Goal: Task Accomplishment & Management: Manage account settings

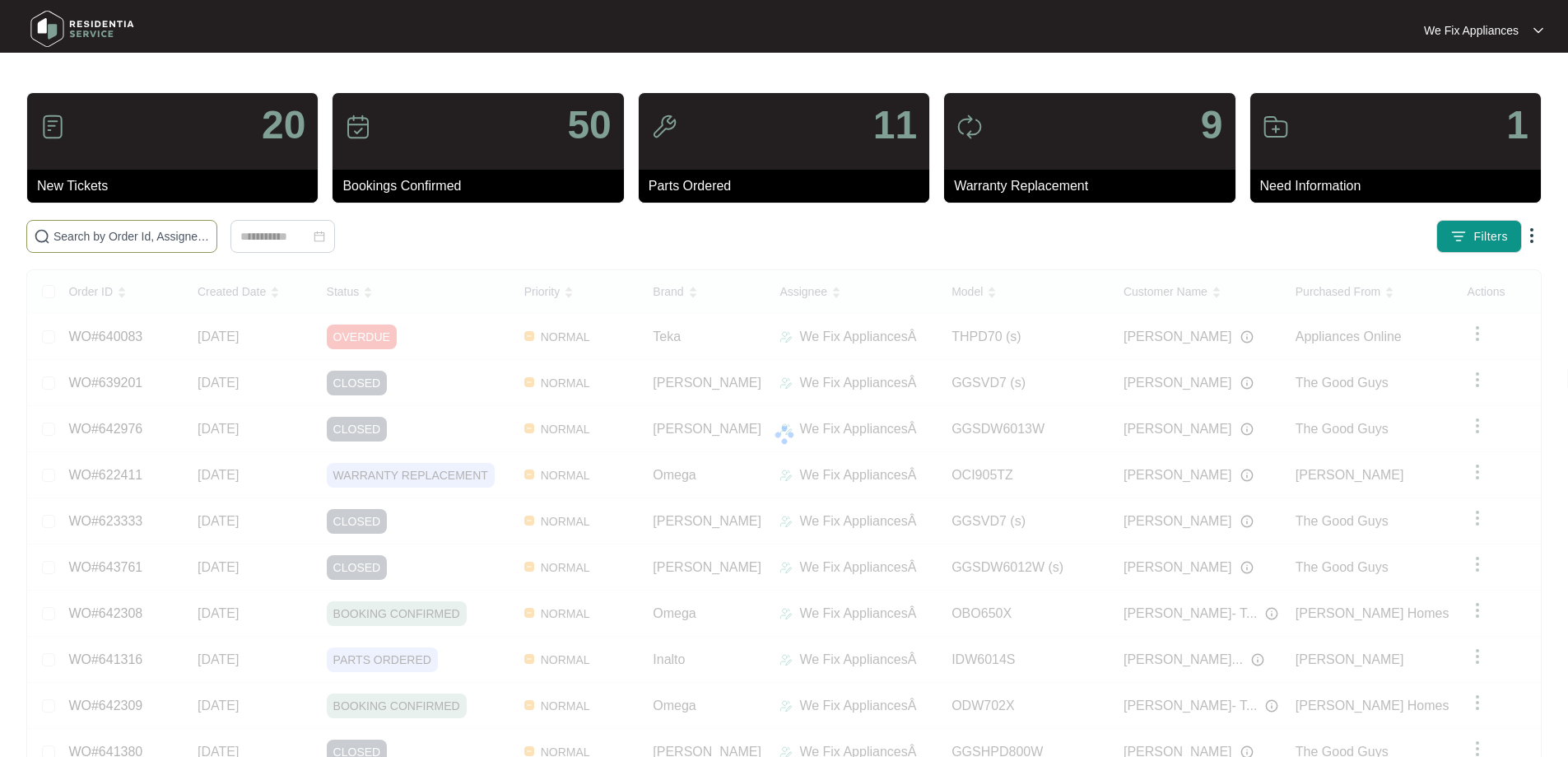
paste input "646194"
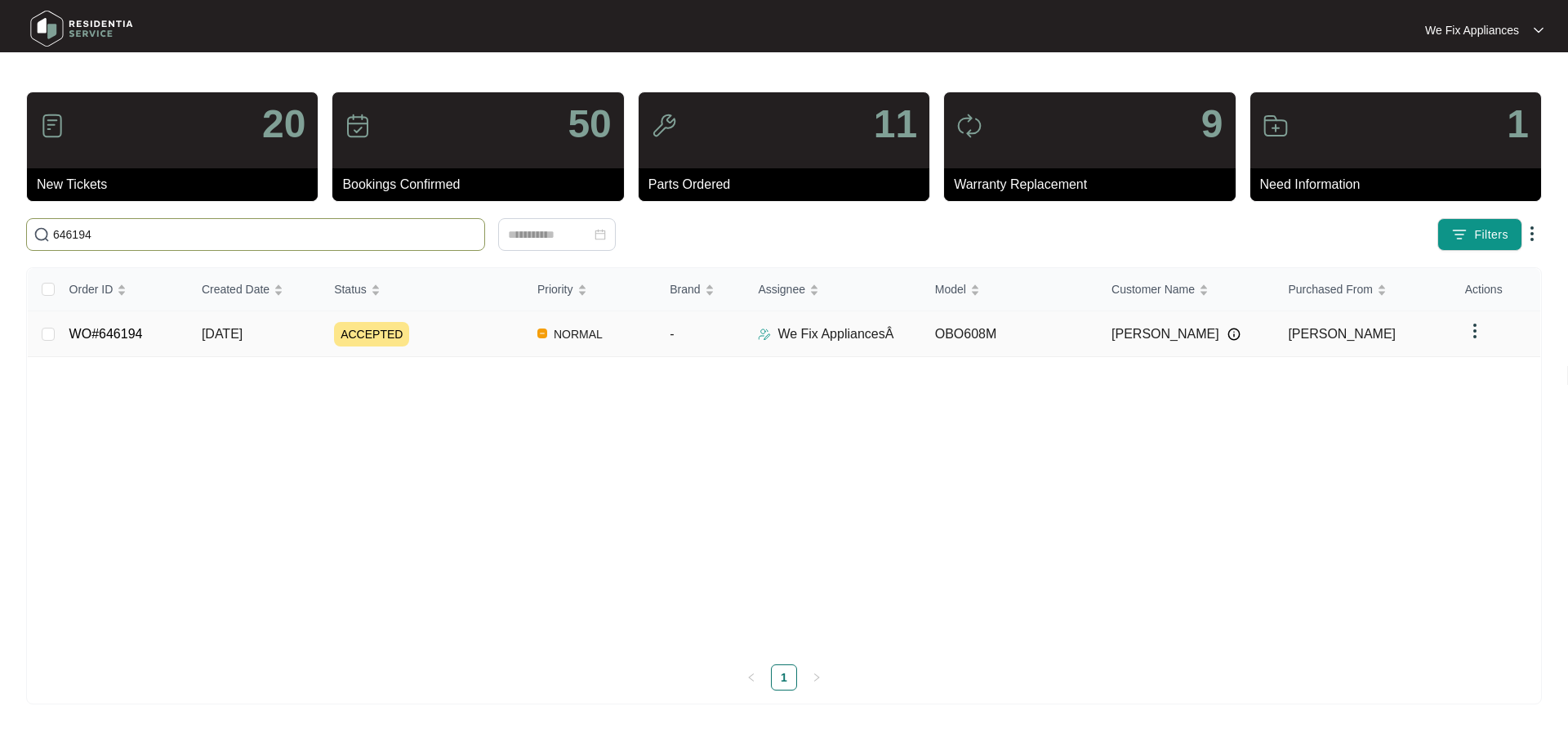
type input "646194"
click at [88, 327] on link "WO#646194" at bounding box center [105, 334] width 74 height 14
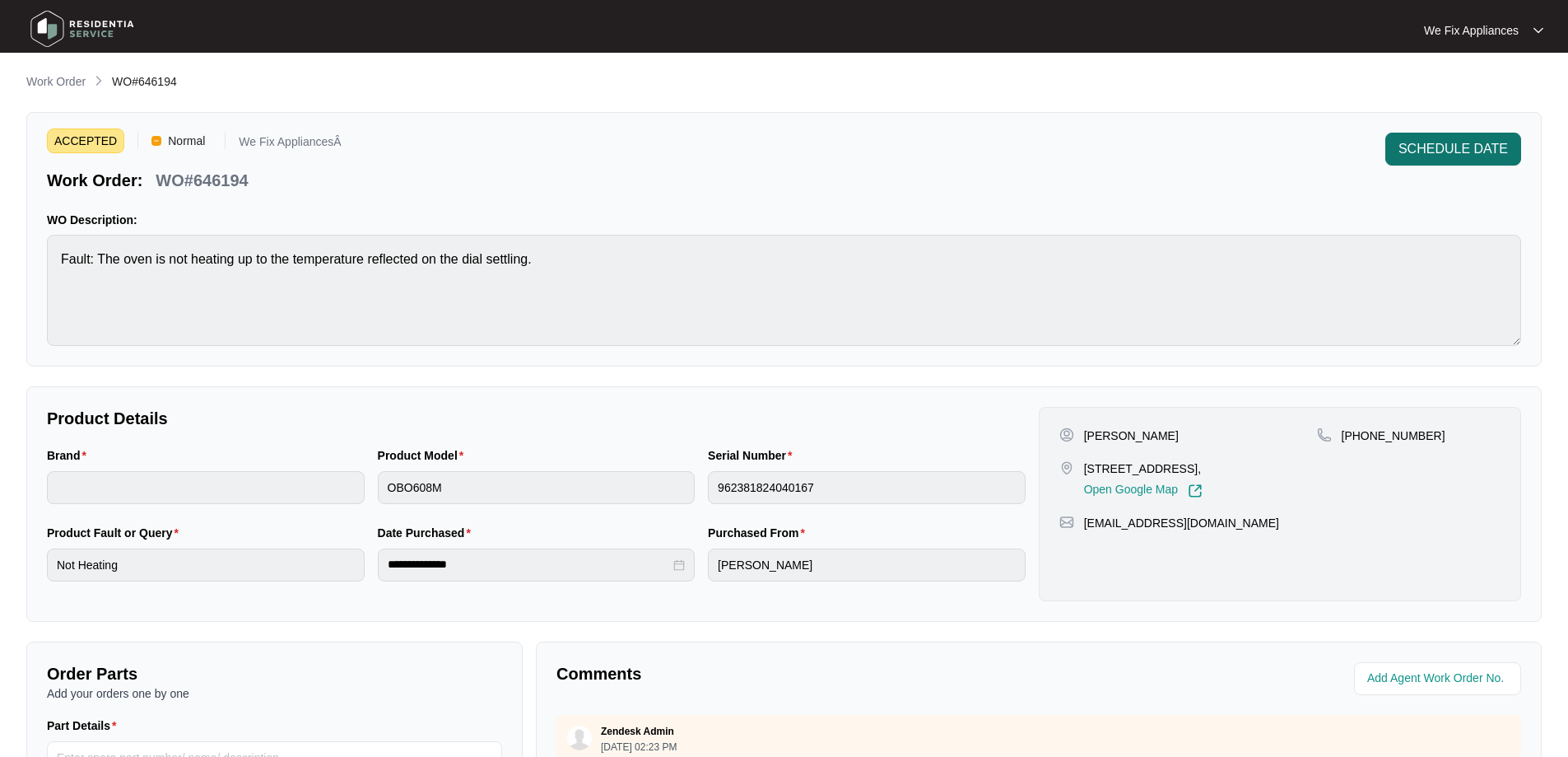
click at [1422, 146] on span "SCHEDULE DATE" at bounding box center [1453, 149] width 110 height 20
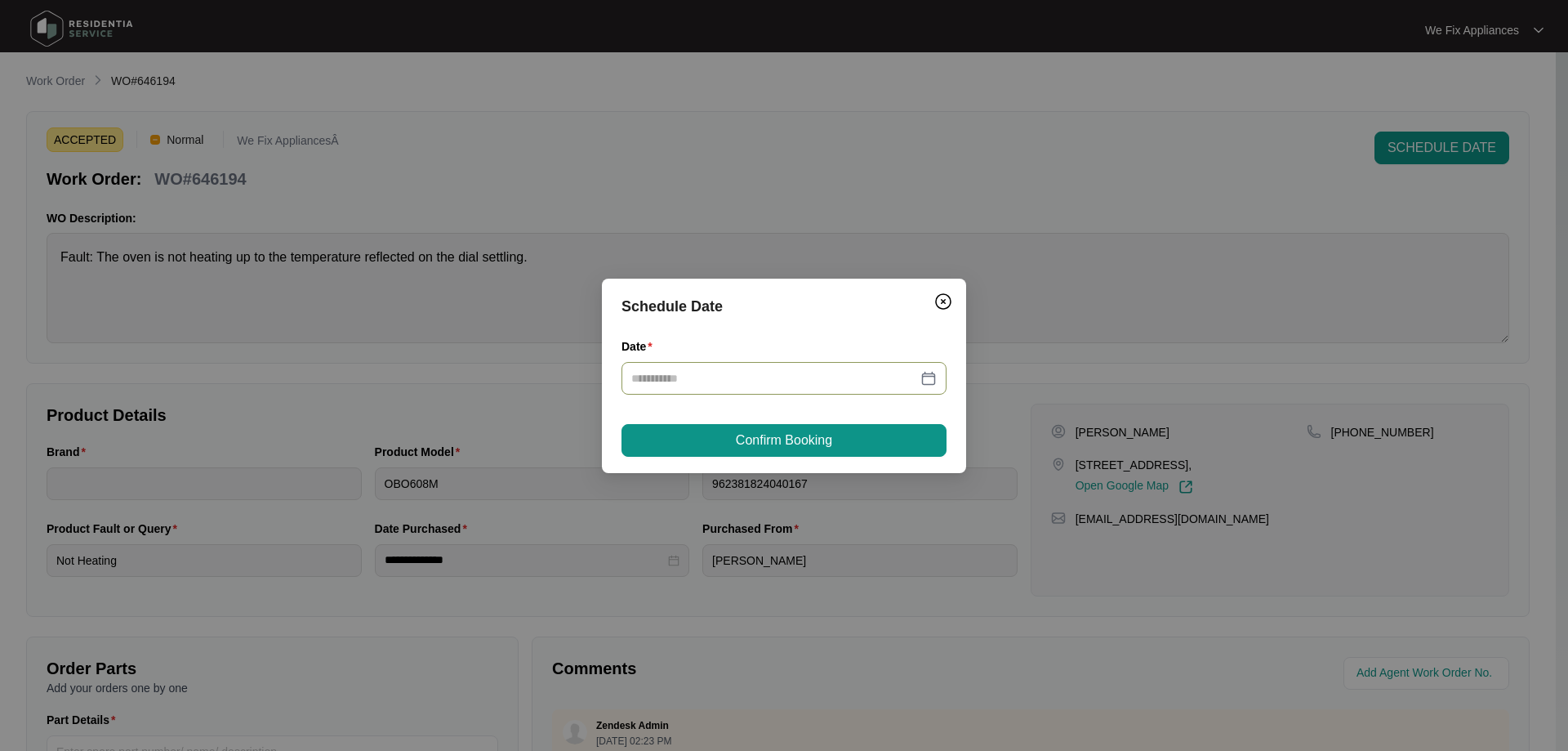
click at [760, 392] on div at bounding box center [784, 378] width 325 height 33
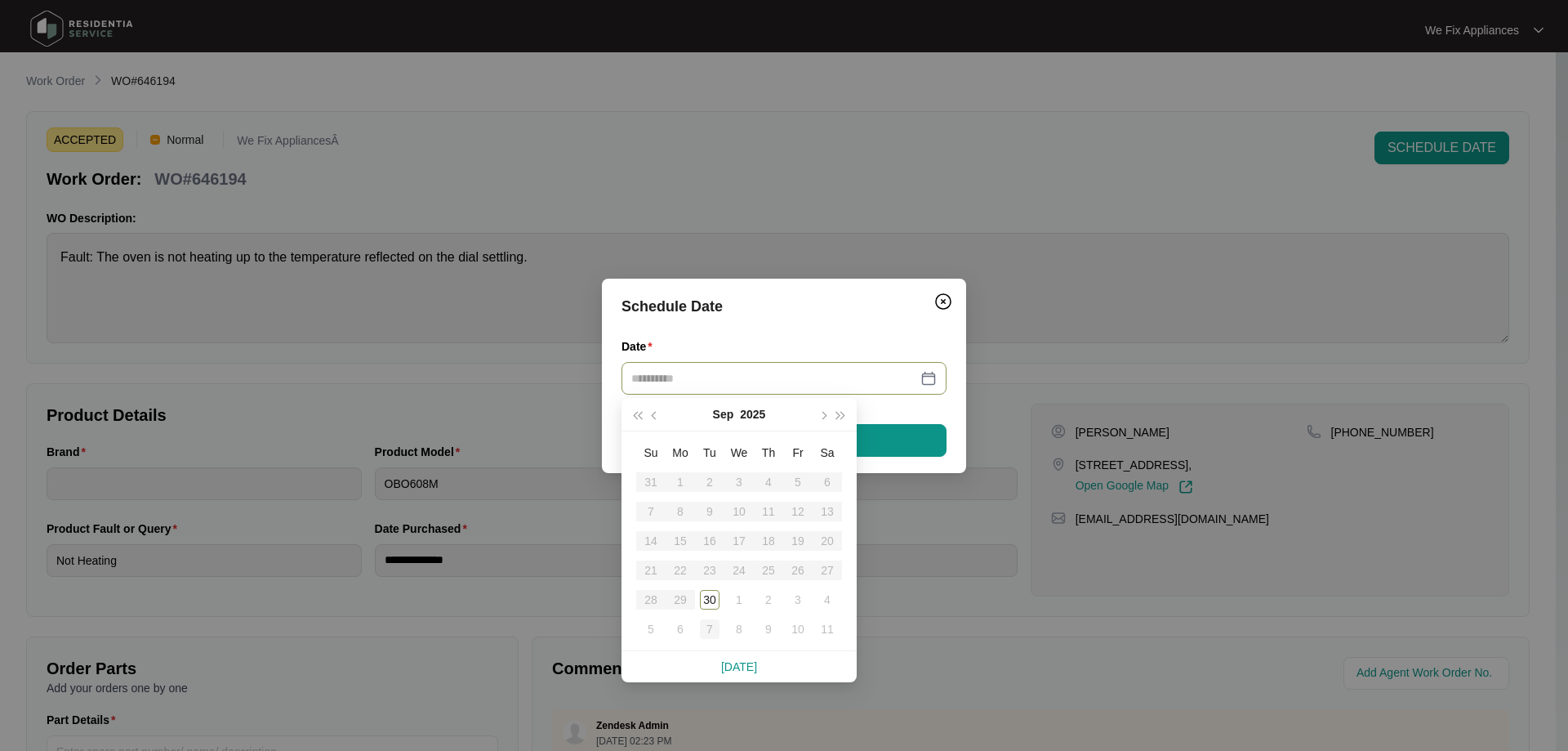
click at [704, 632] on div "7" at bounding box center [710, 629] width 20 height 20
type input "**********"
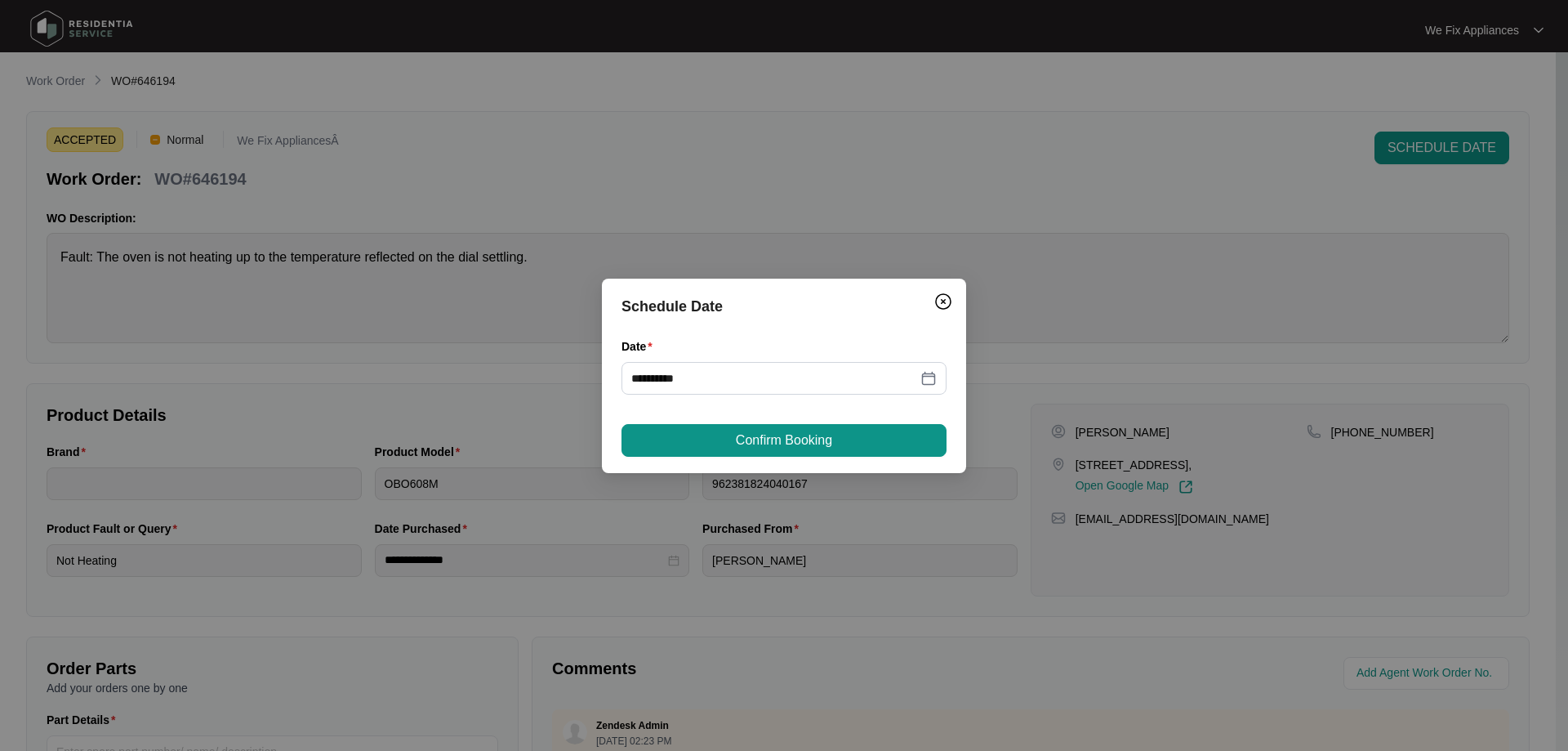
click at [771, 457] on div "**********" at bounding box center [784, 375] width 364 height 194
click at [774, 450] on button "Confirm Booking" at bounding box center [784, 440] width 325 height 33
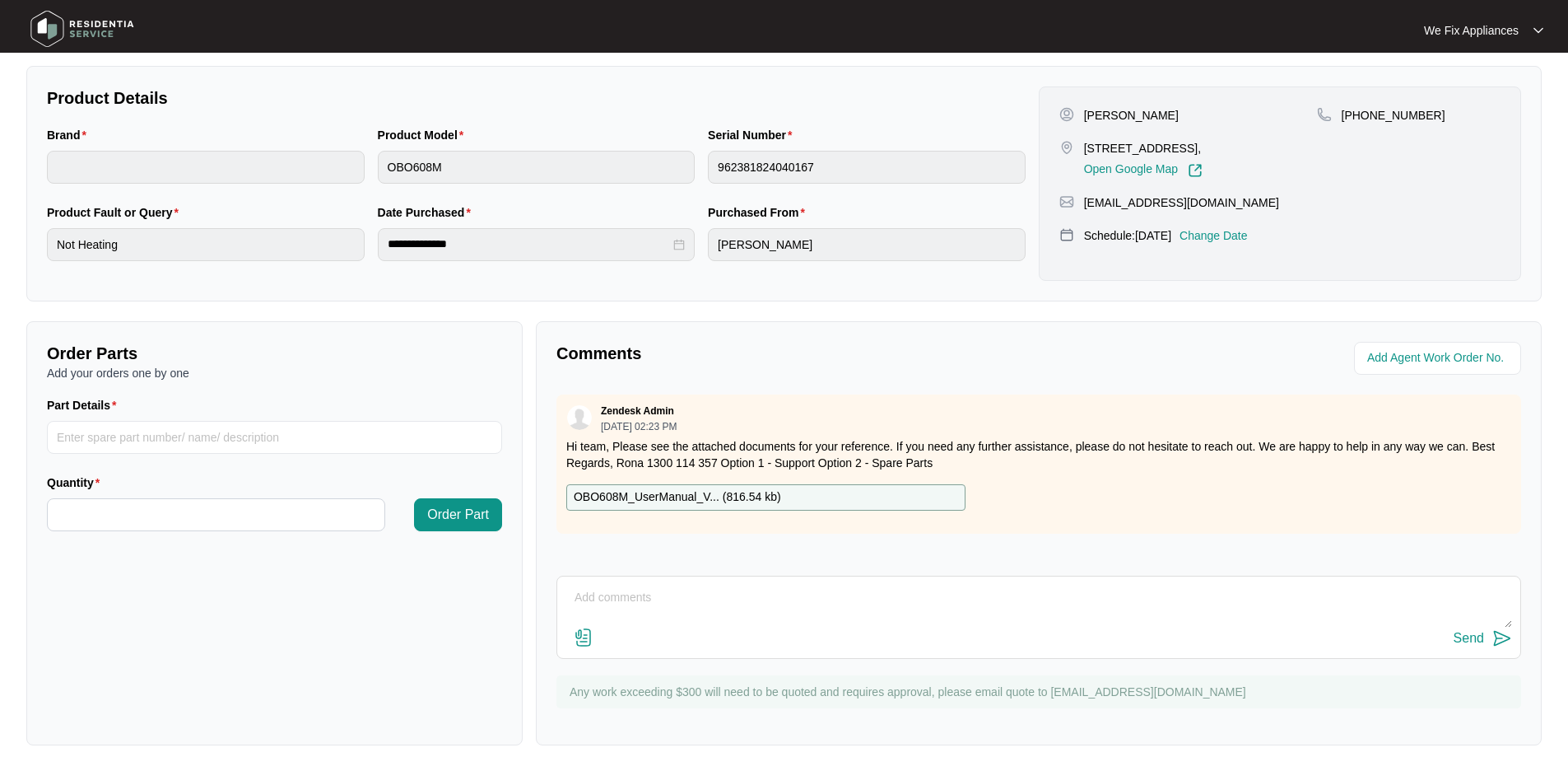
scroll to position [330, 0]
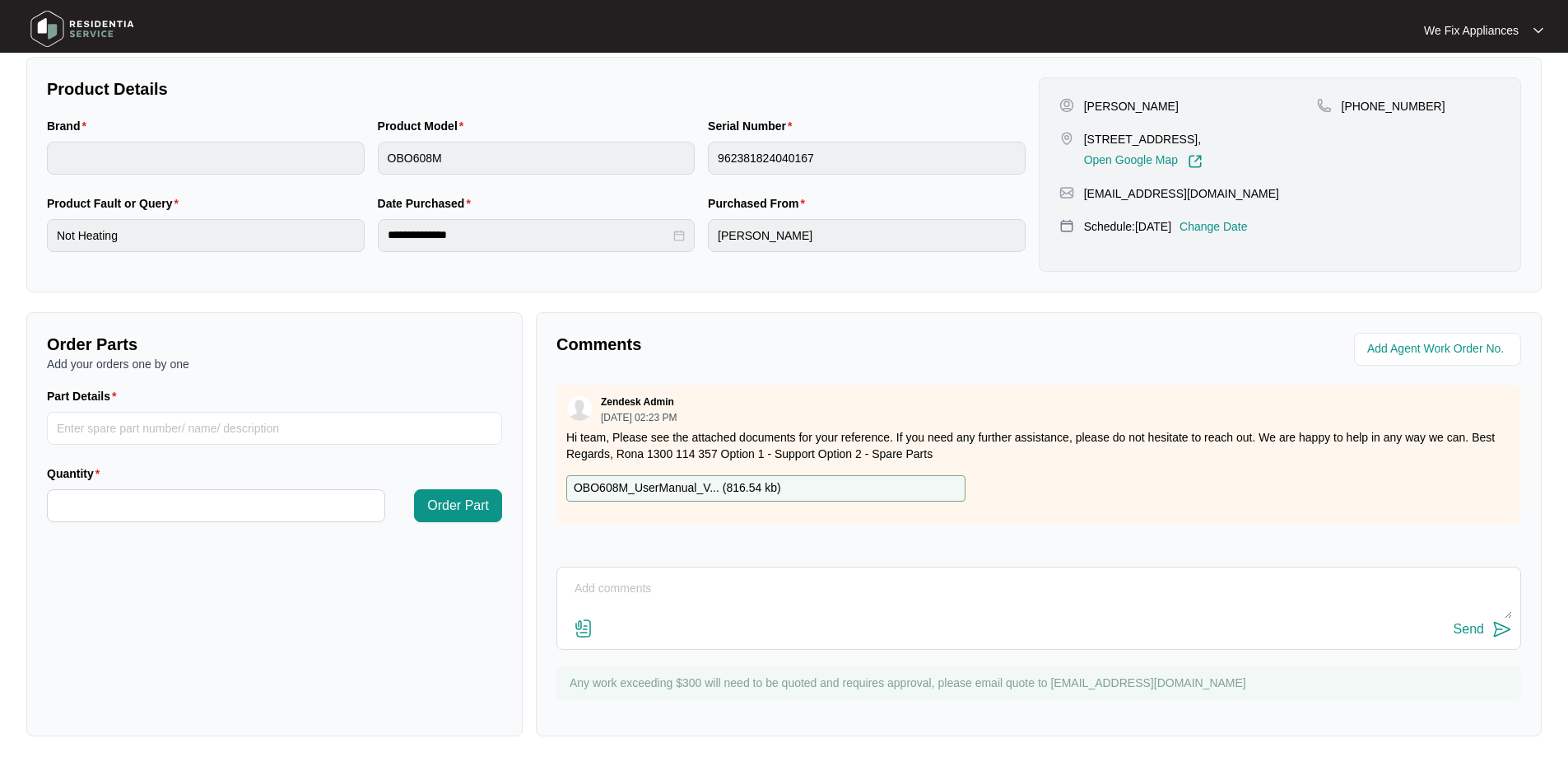
click at [1237, 215] on div "[PERSON_NAME] [STREET_ADDRESS], Open Google Map [PHONE_NUMBER] [EMAIL_ADDRESS][…" at bounding box center [1280, 174] width 482 height 194
click at [1232, 223] on p "Change Date" at bounding box center [1213, 226] width 68 height 16
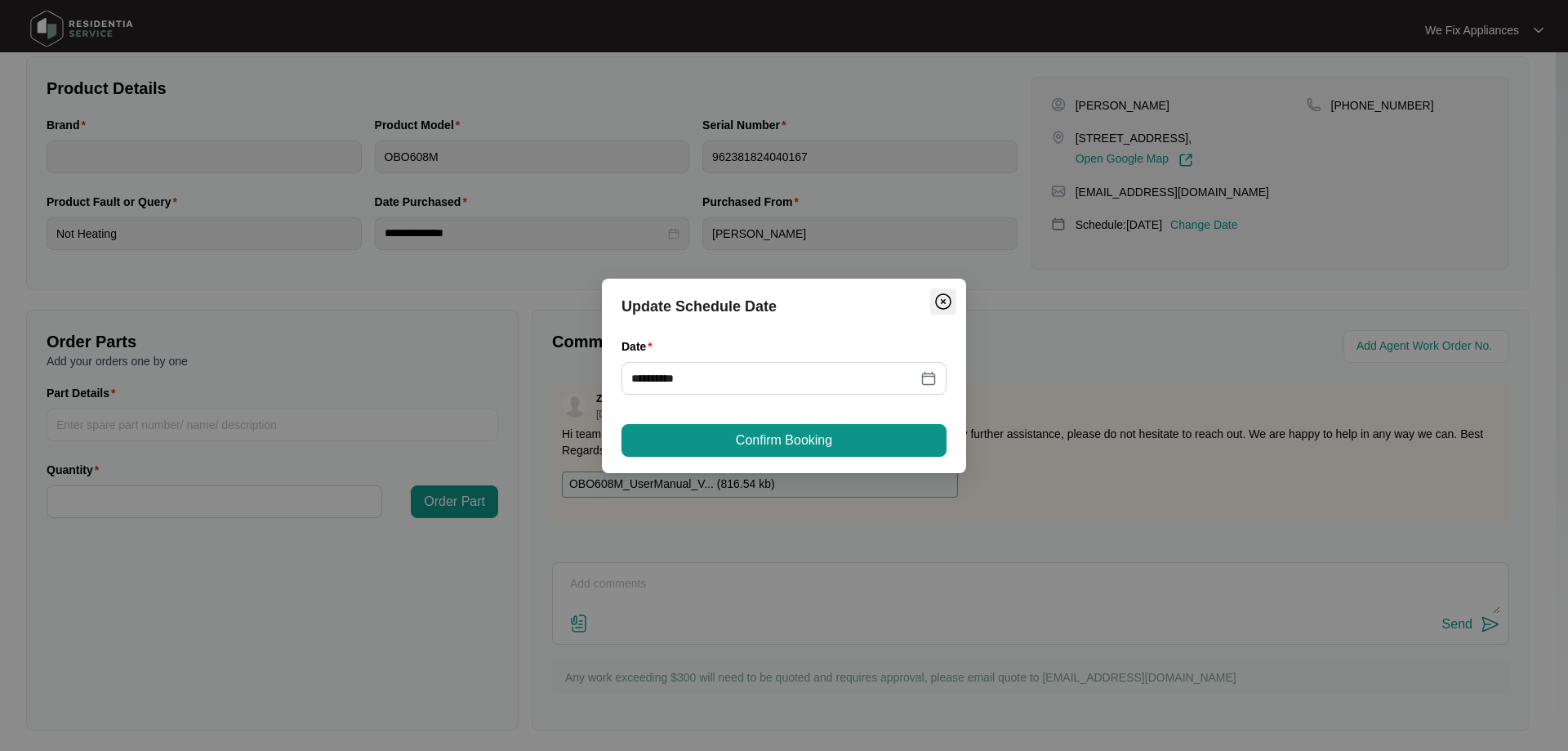
click at [944, 307] on img "Close" at bounding box center [943, 301] width 20 height 20
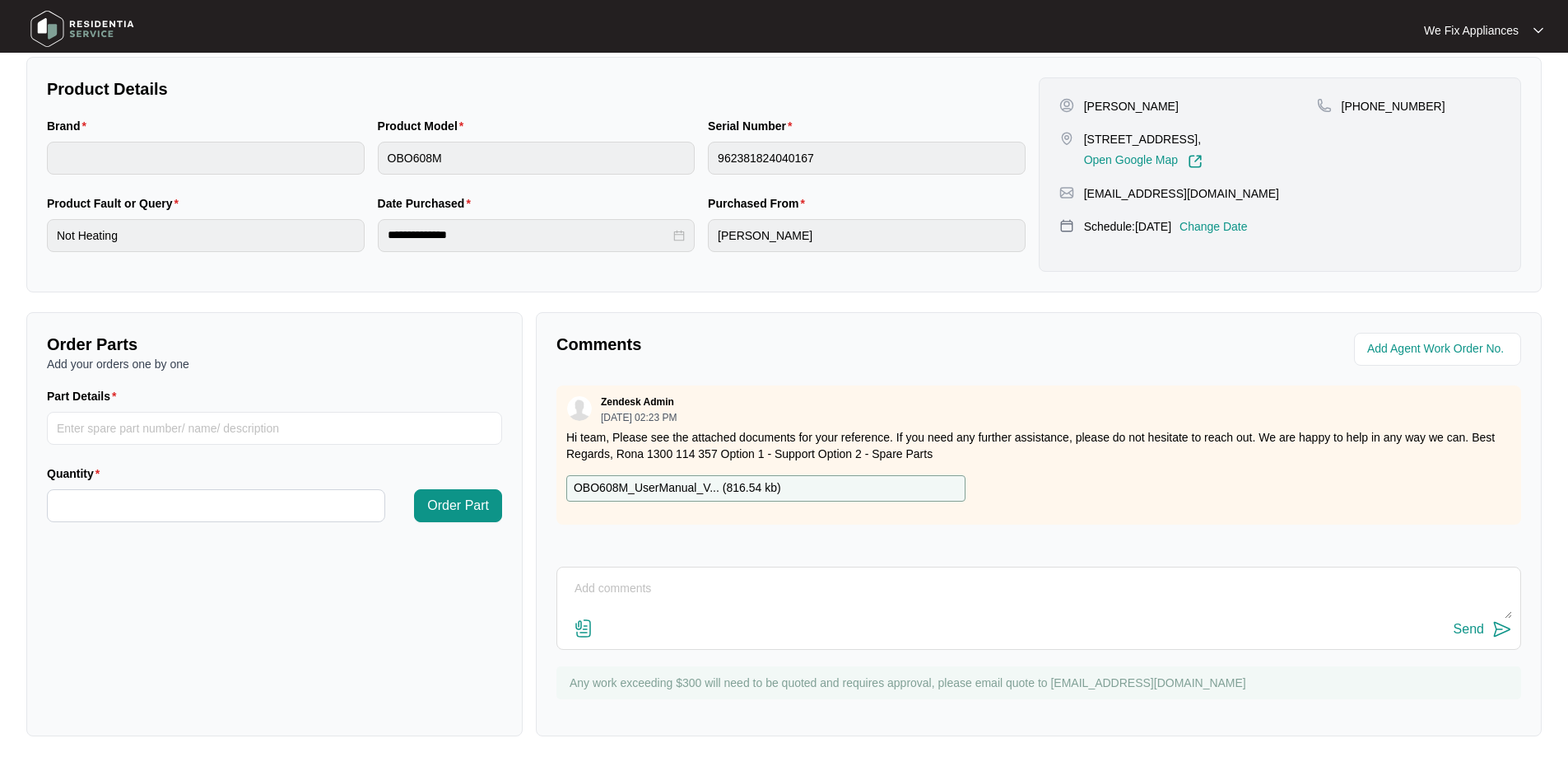
click at [88, 32] on img at bounding box center [82, 29] width 115 height 49
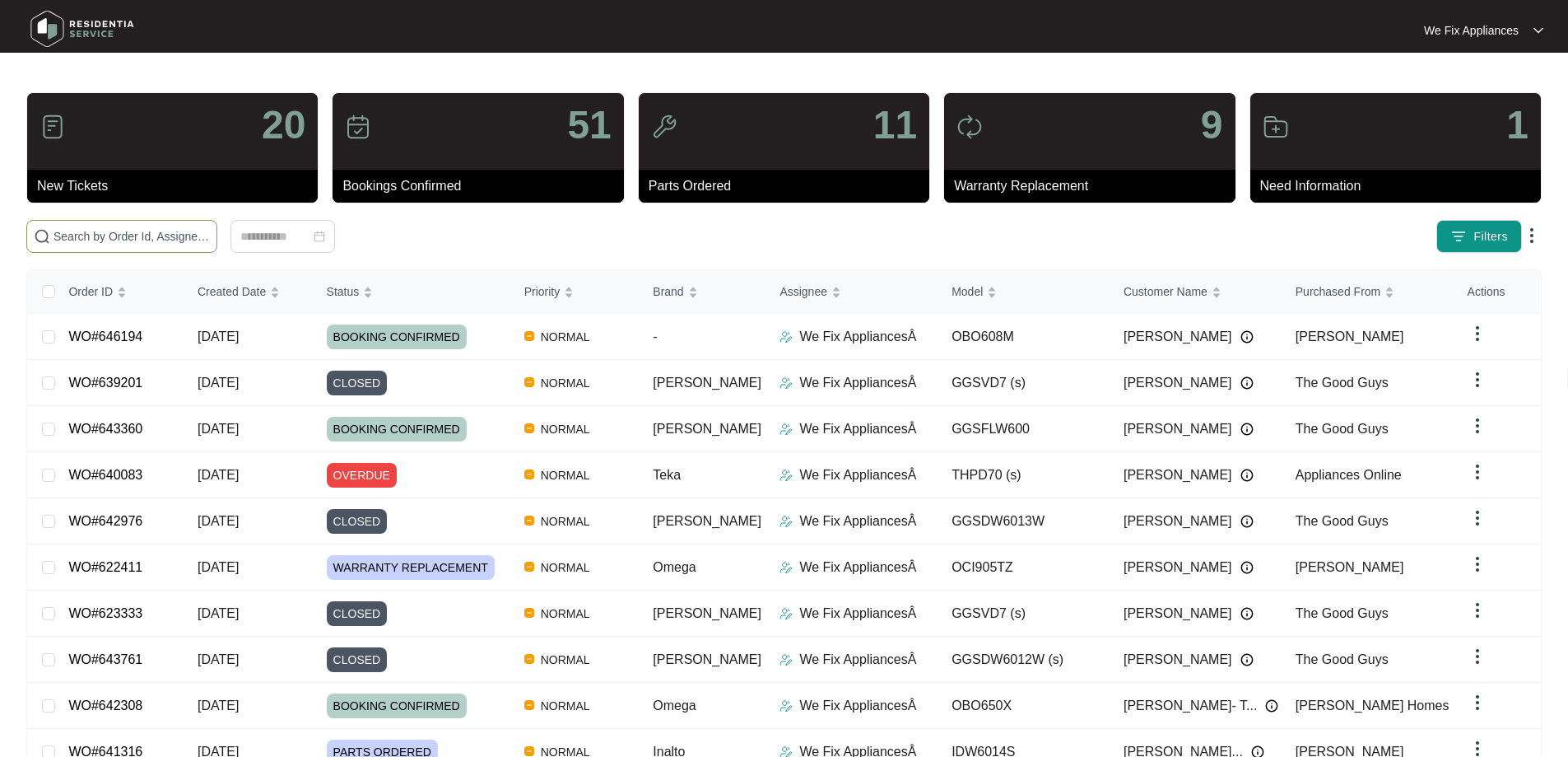
paste input "646282"
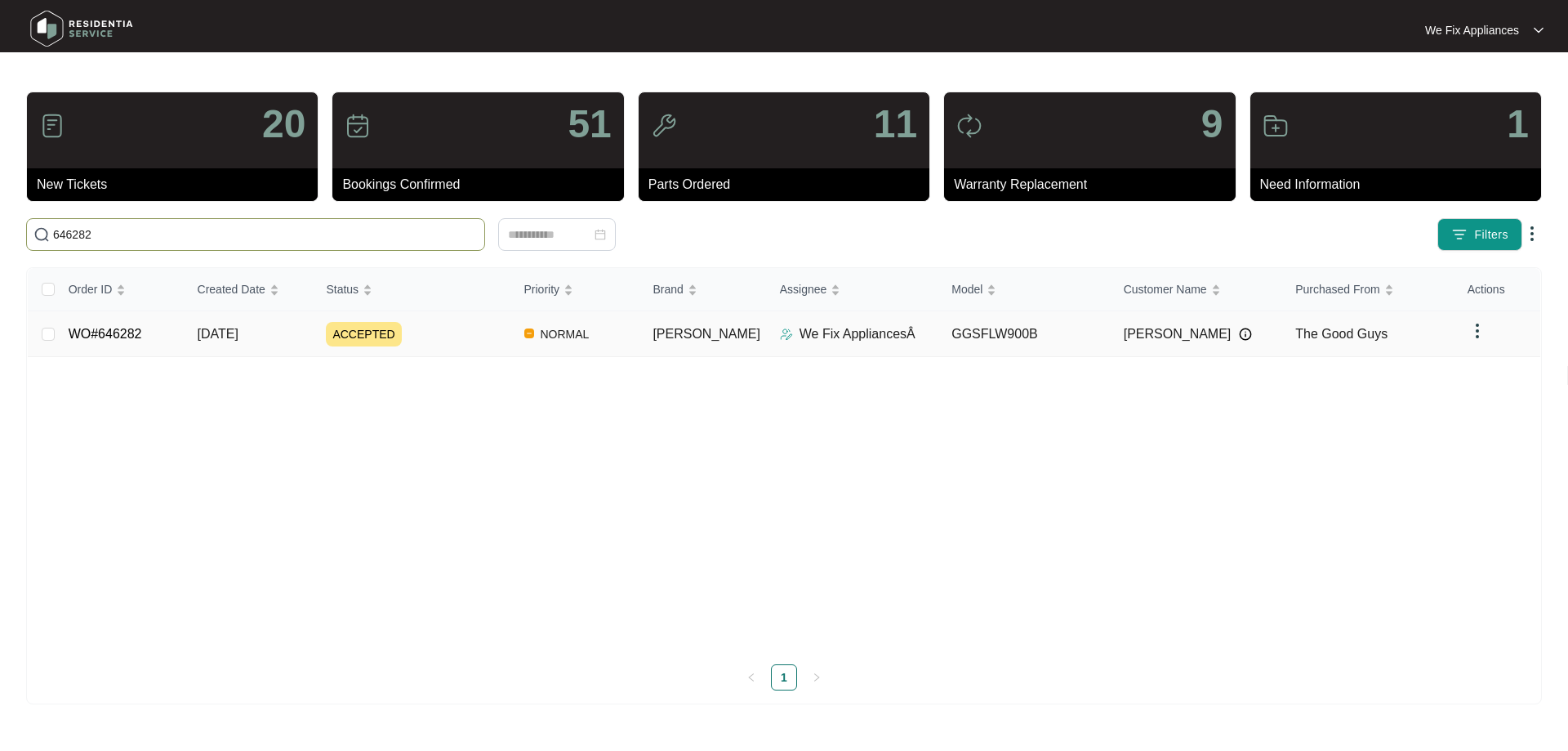
type input "646282"
click at [129, 327] on link "WO#646282" at bounding box center [105, 334] width 74 height 14
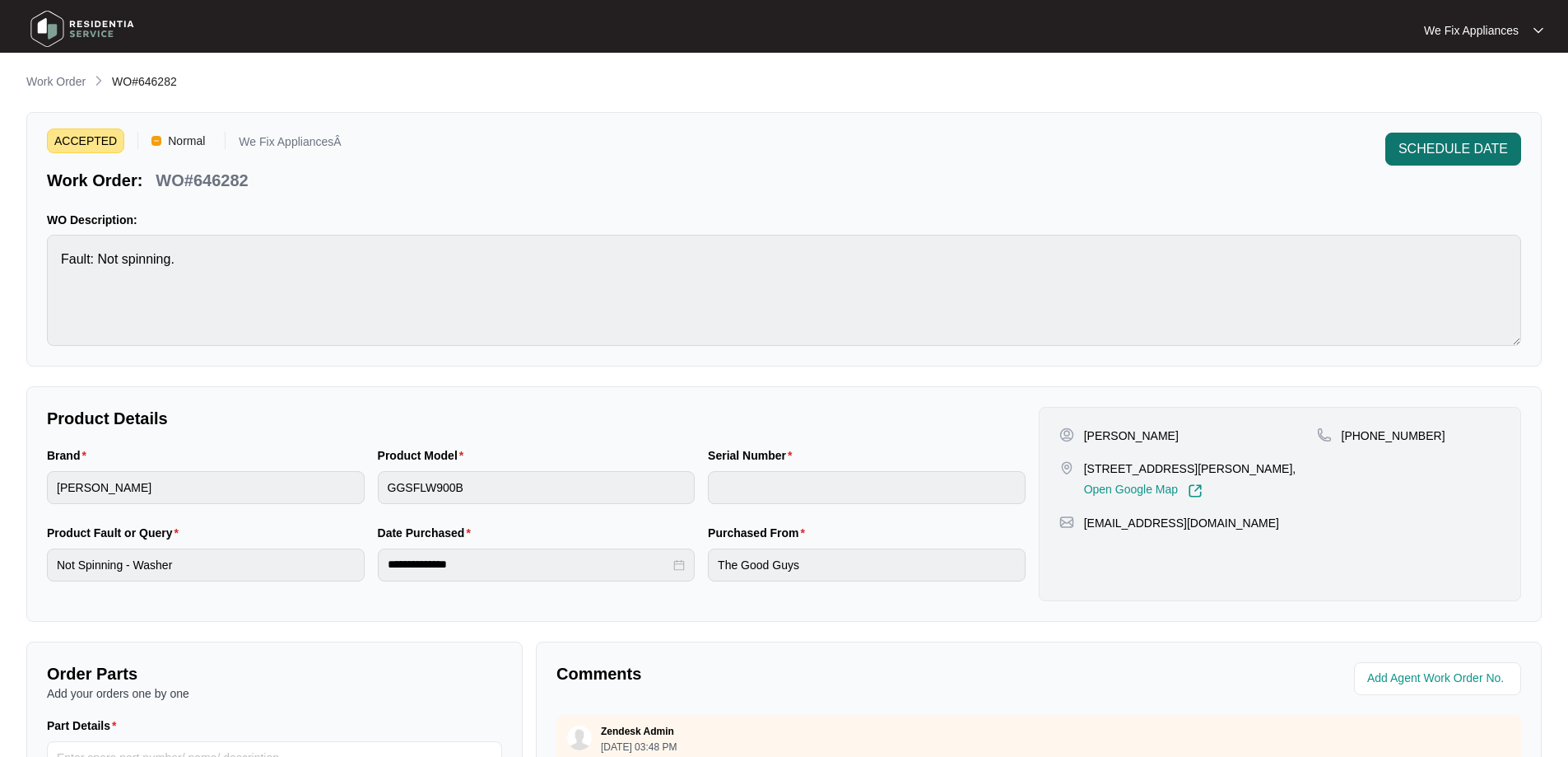
click at [1455, 141] on span "SCHEDULE DATE" at bounding box center [1453, 149] width 110 height 20
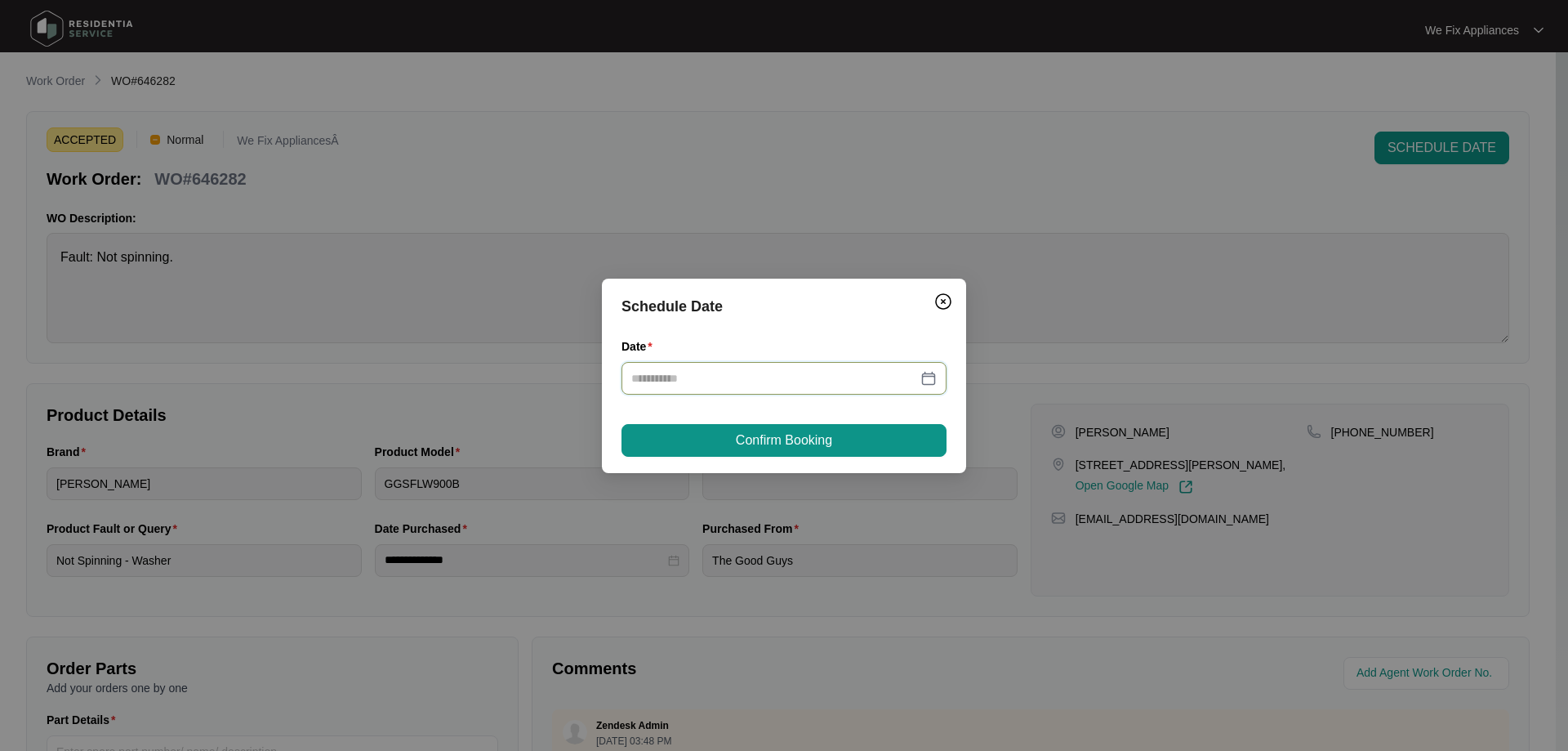
click at [724, 379] on input "Date" at bounding box center [774, 378] width 285 height 18
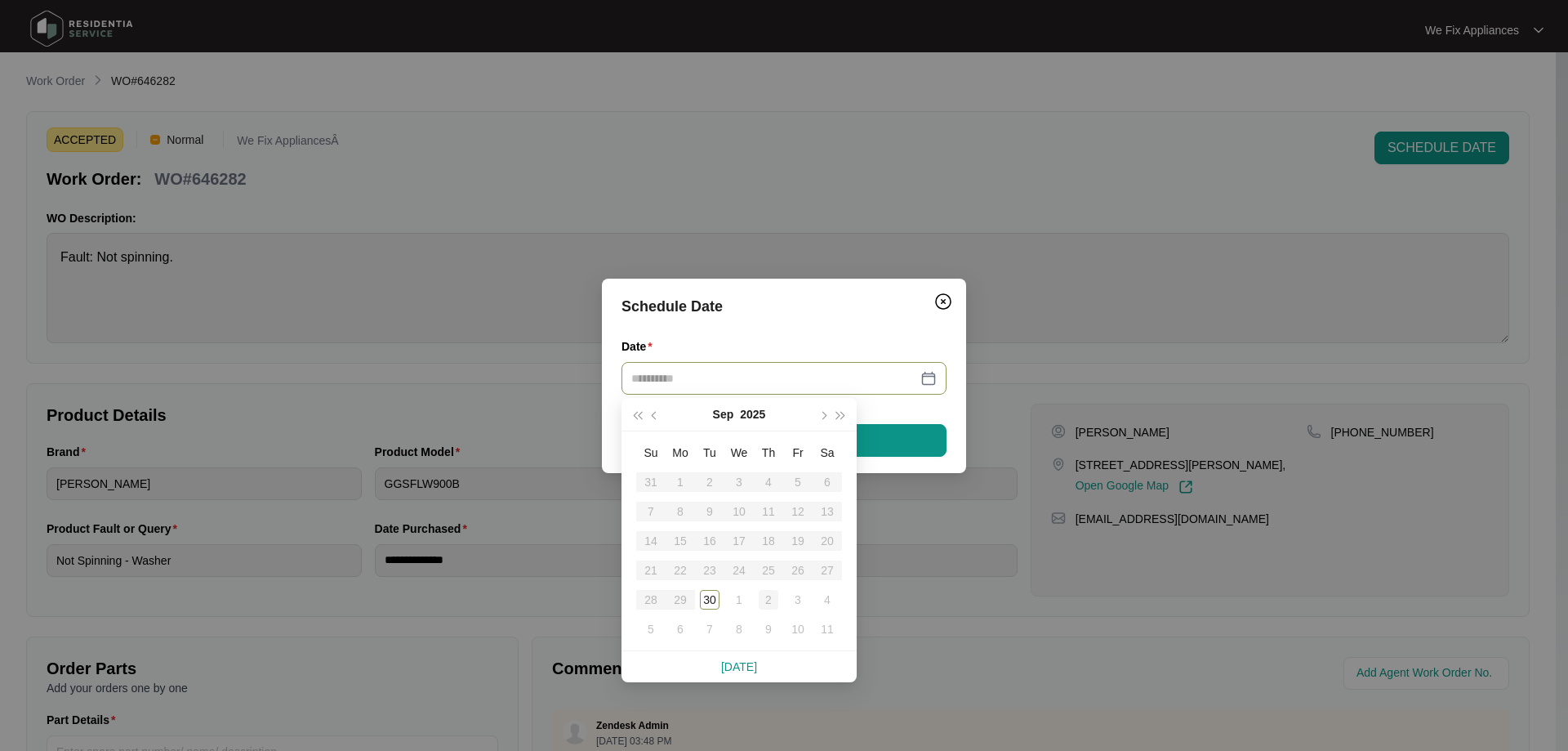
type input "**********"
click at [768, 598] on div "2" at bounding box center [768, 599] width 20 height 20
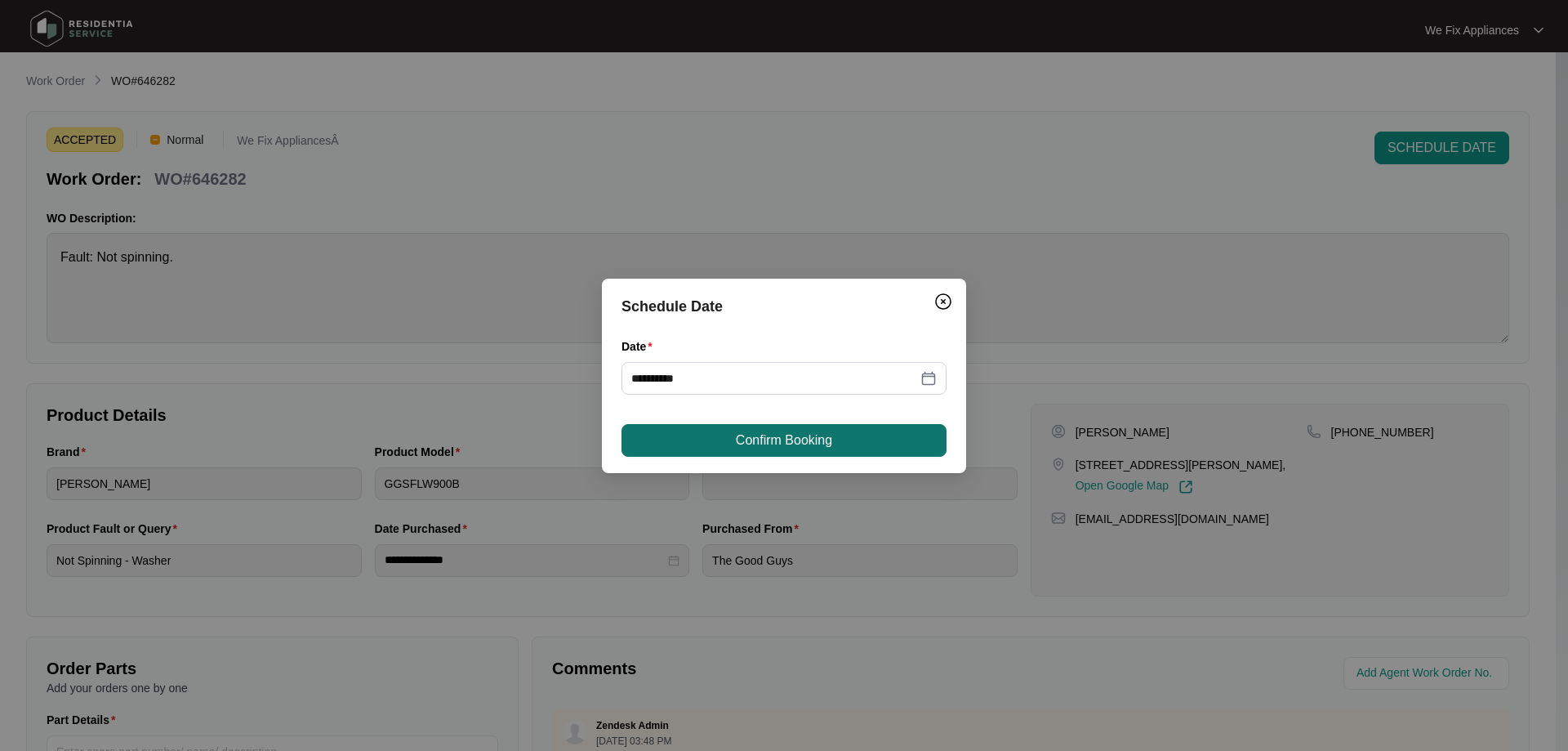
click at [815, 441] on span "Confirm Booking" at bounding box center [784, 441] width 97 height 20
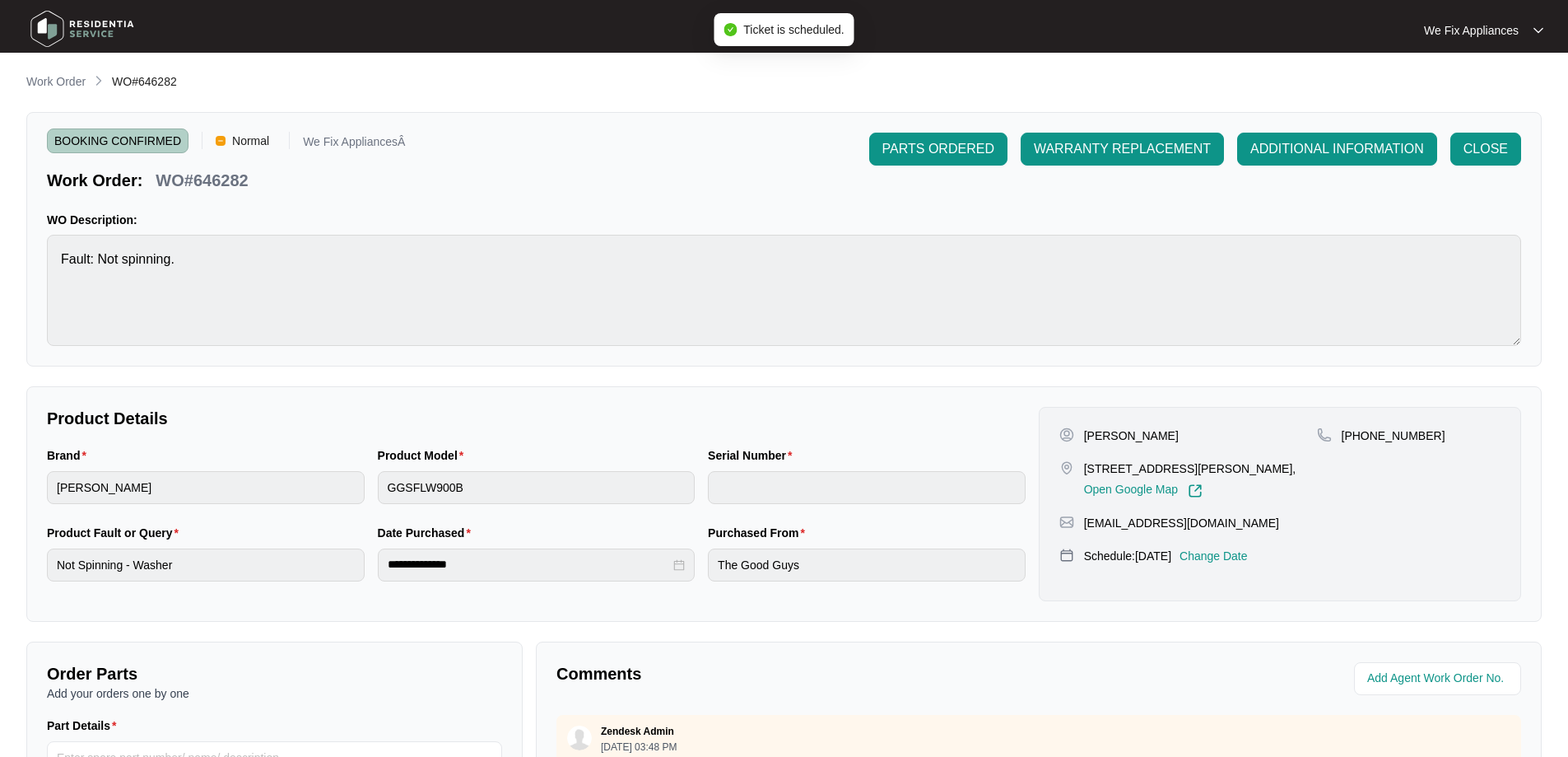
click at [99, 38] on img at bounding box center [82, 29] width 115 height 49
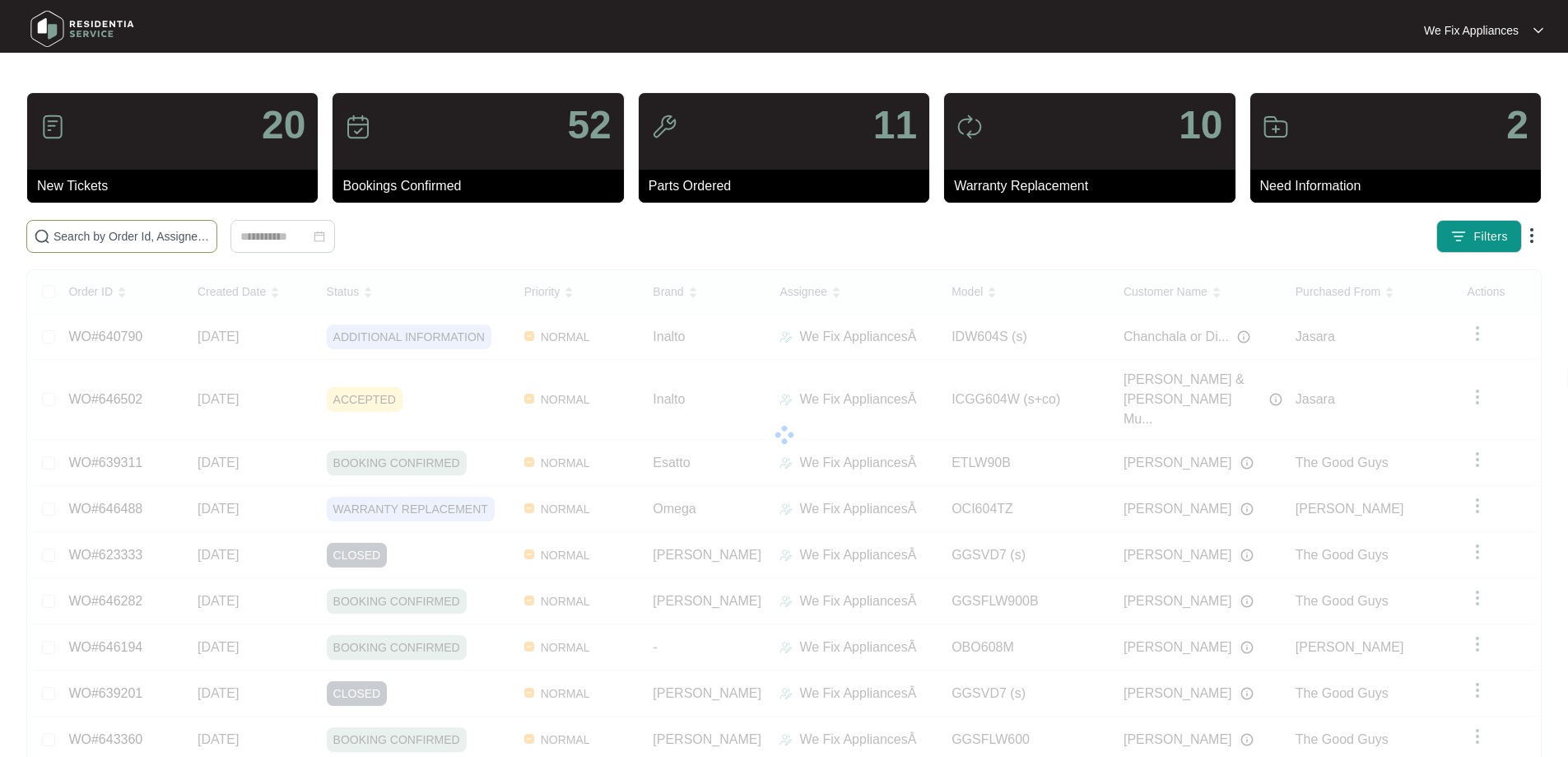
paste input "646488"
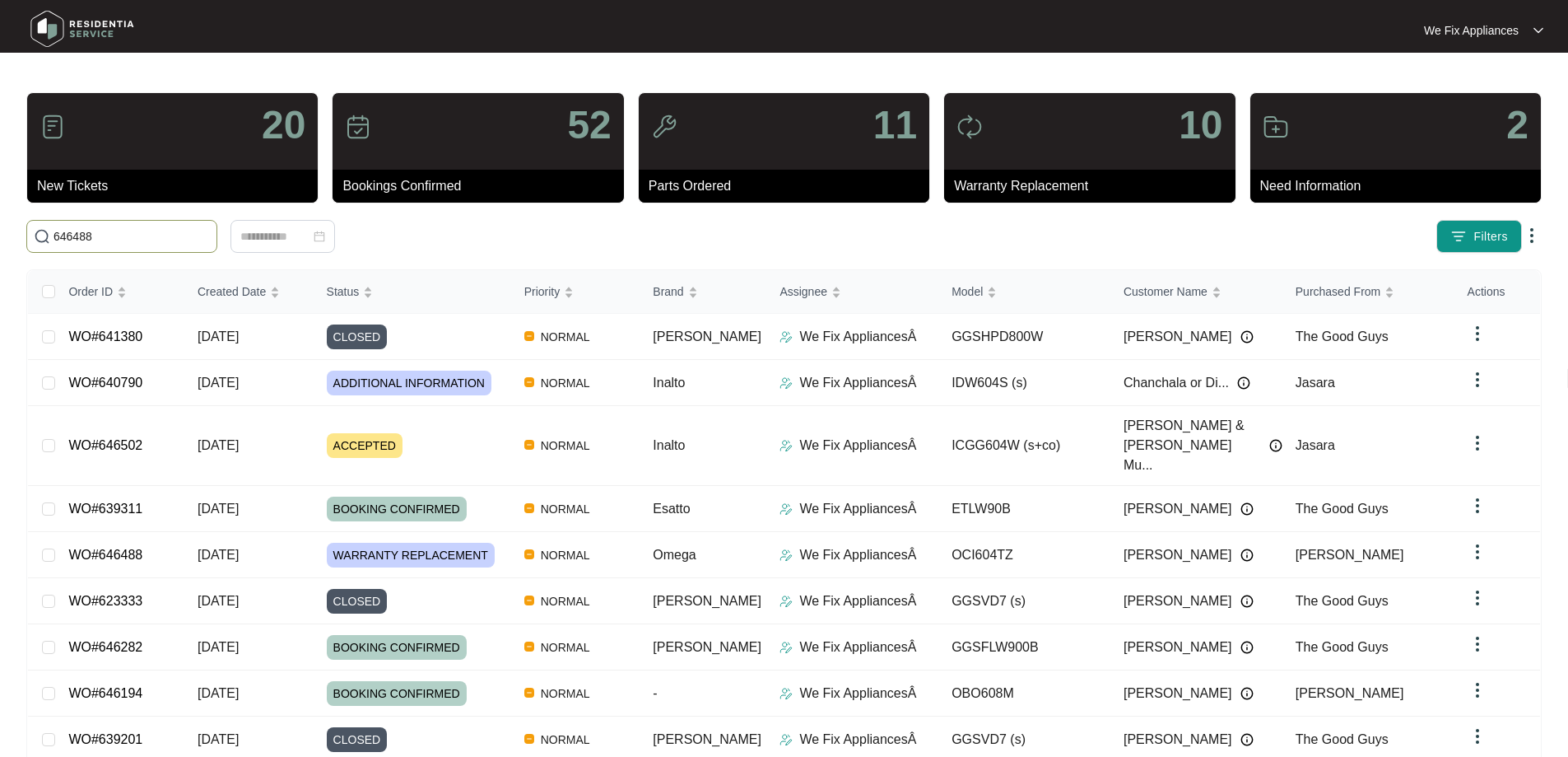
type input "646488"
drag, startPoint x: 134, startPoint y: 246, endPoint x: 0, endPoint y: 214, distance: 137.8
click at [0, 214] on main "20 New Tickets 52 Bookings Confirmed 11 Parts Ordered 10 Warranty Replacement 2…" at bounding box center [784, 444] width 1568 height 888
drag, startPoint x: 141, startPoint y: 241, endPoint x: 266, endPoint y: 195, distance: 133.2
click at [1, 198] on main "20 New Tickets 52 Bookings Confirmed 11 Parts Ordered 10 Warranty Replacement 2…" at bounding box center [784, 444] width 1568 height 888
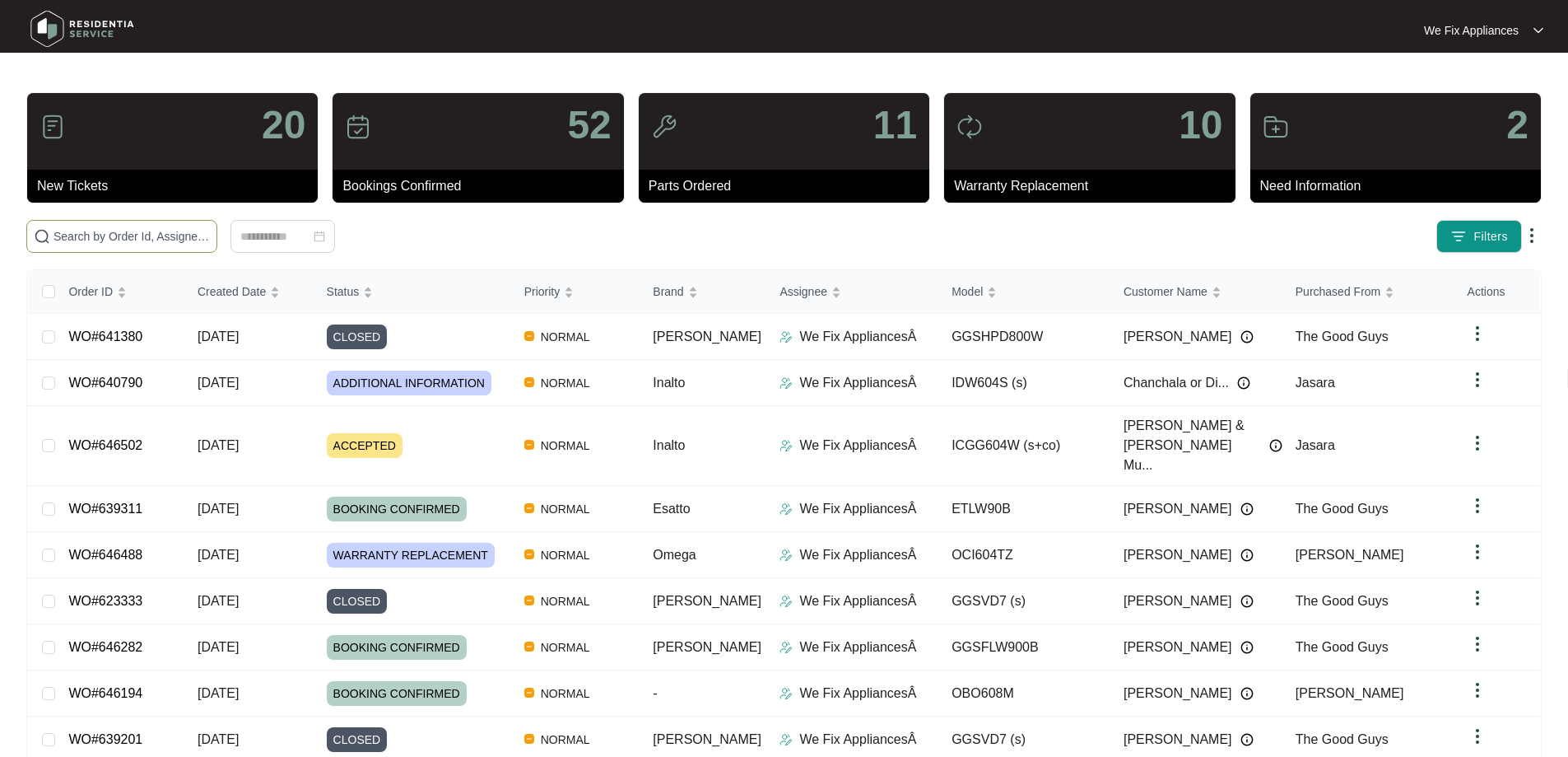
paste input "646488"
type input "646488"
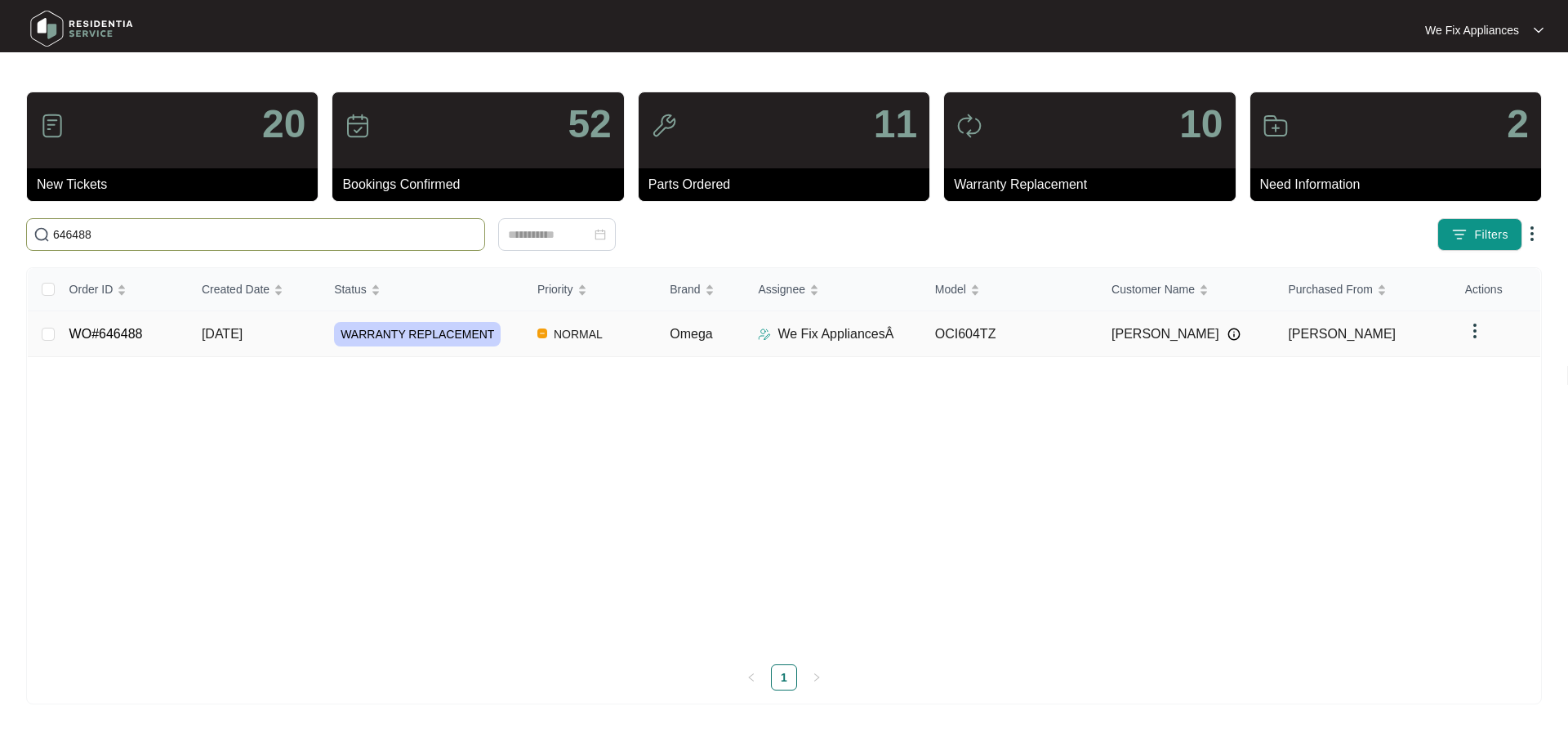
click at [102, 329] on link "WO#646488" at bounding box center [105, 334] width 74 height 14
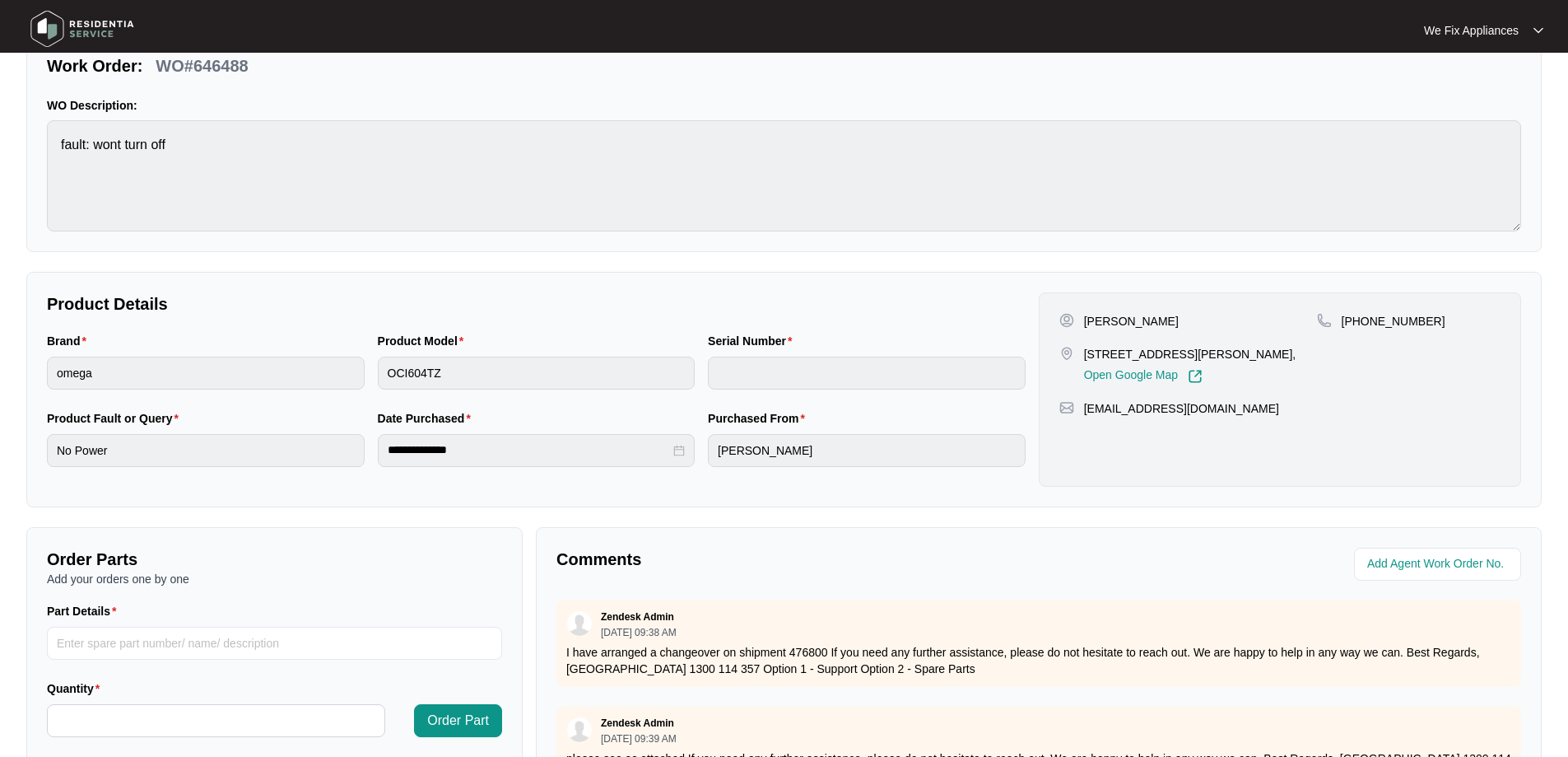
scroll to position [330, 0]
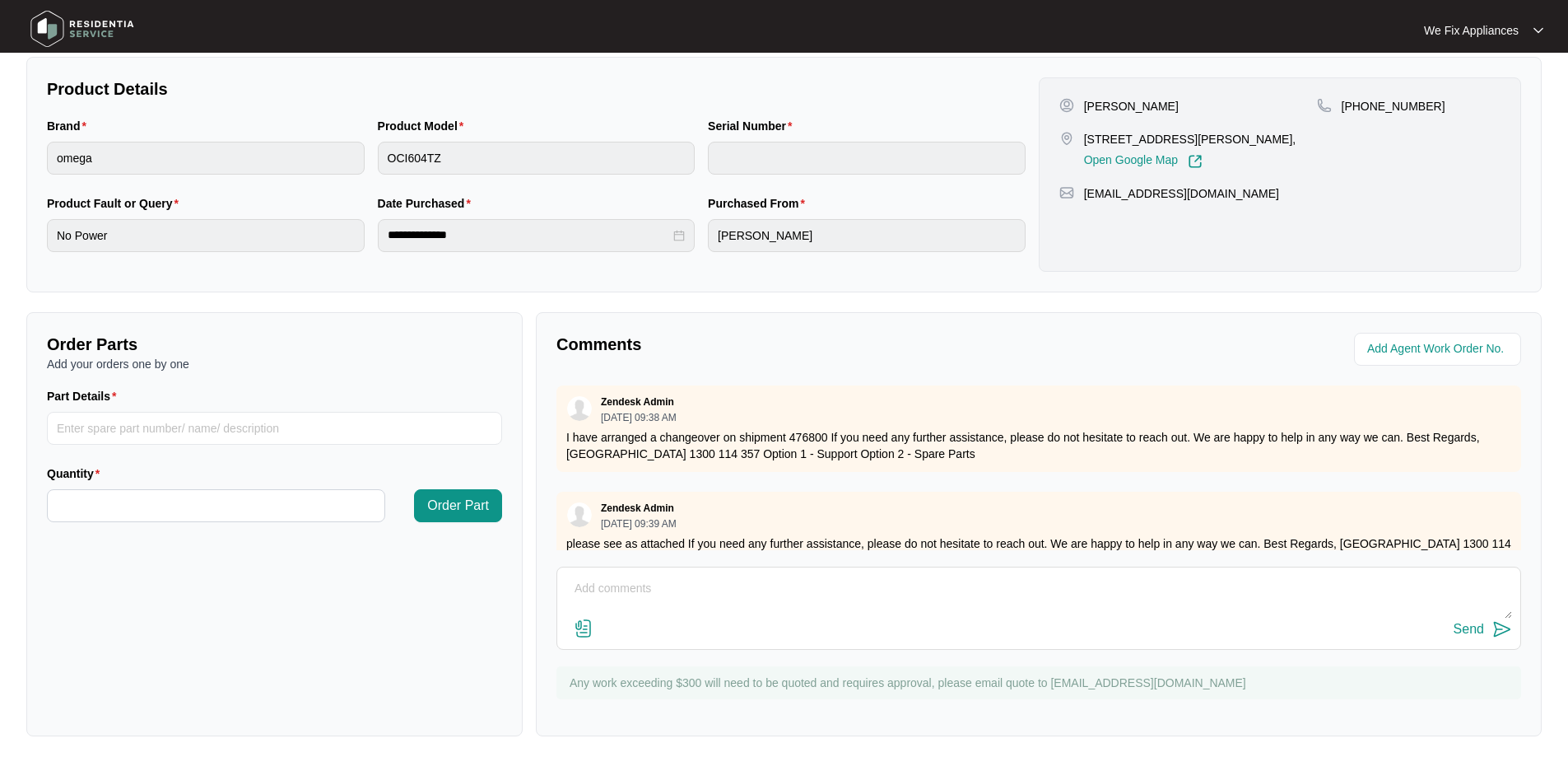
click at [815, 588] on textarea at bounding box center [1039, 597] width 947 height 43
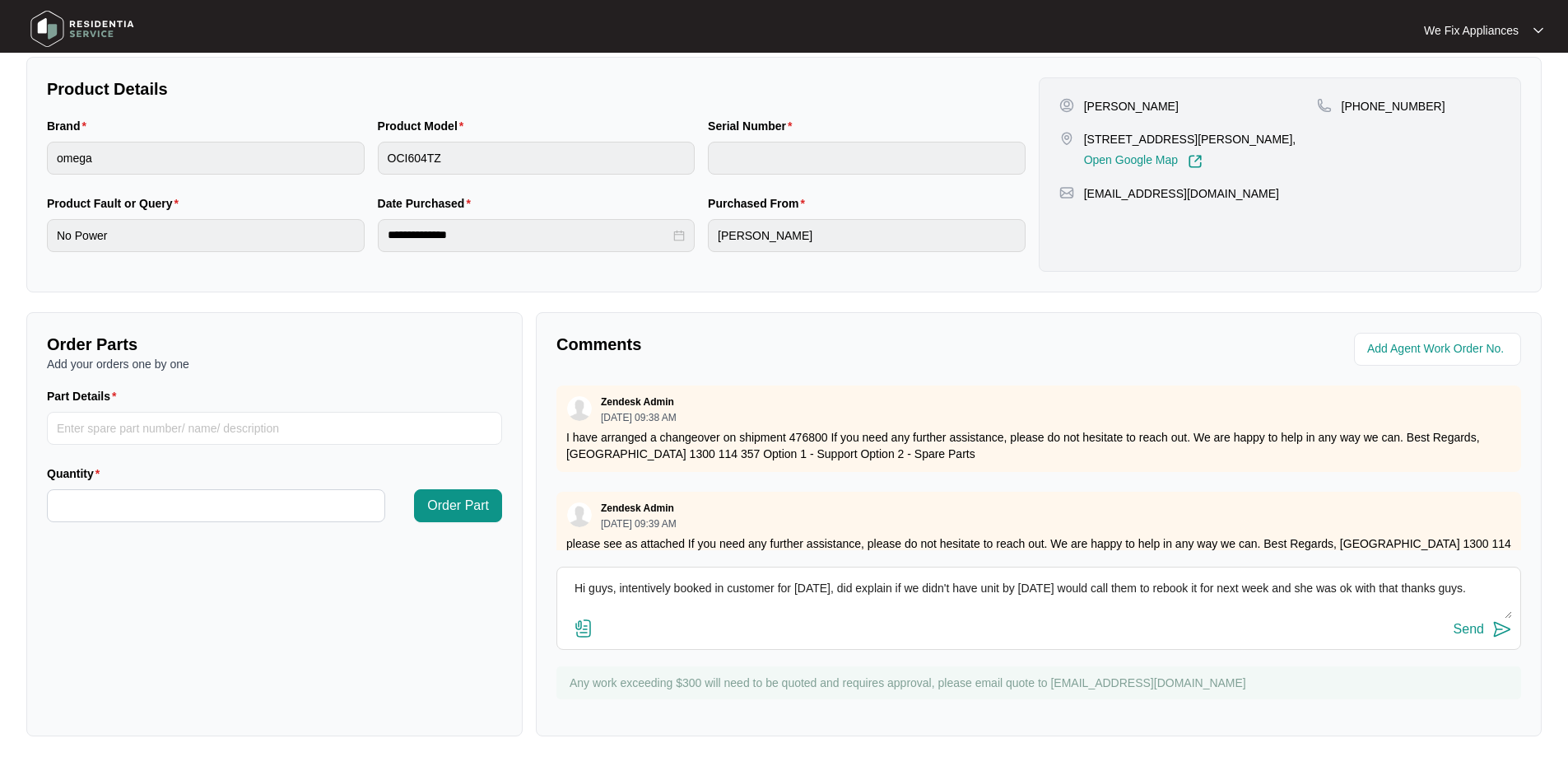
type textarea "Hi guys, intentively booked in customer for [DATE], did explain if we didn't ha…"
click at [1464, 621] on button "Send" at bounding box center [1482, 629] width 58 height 22
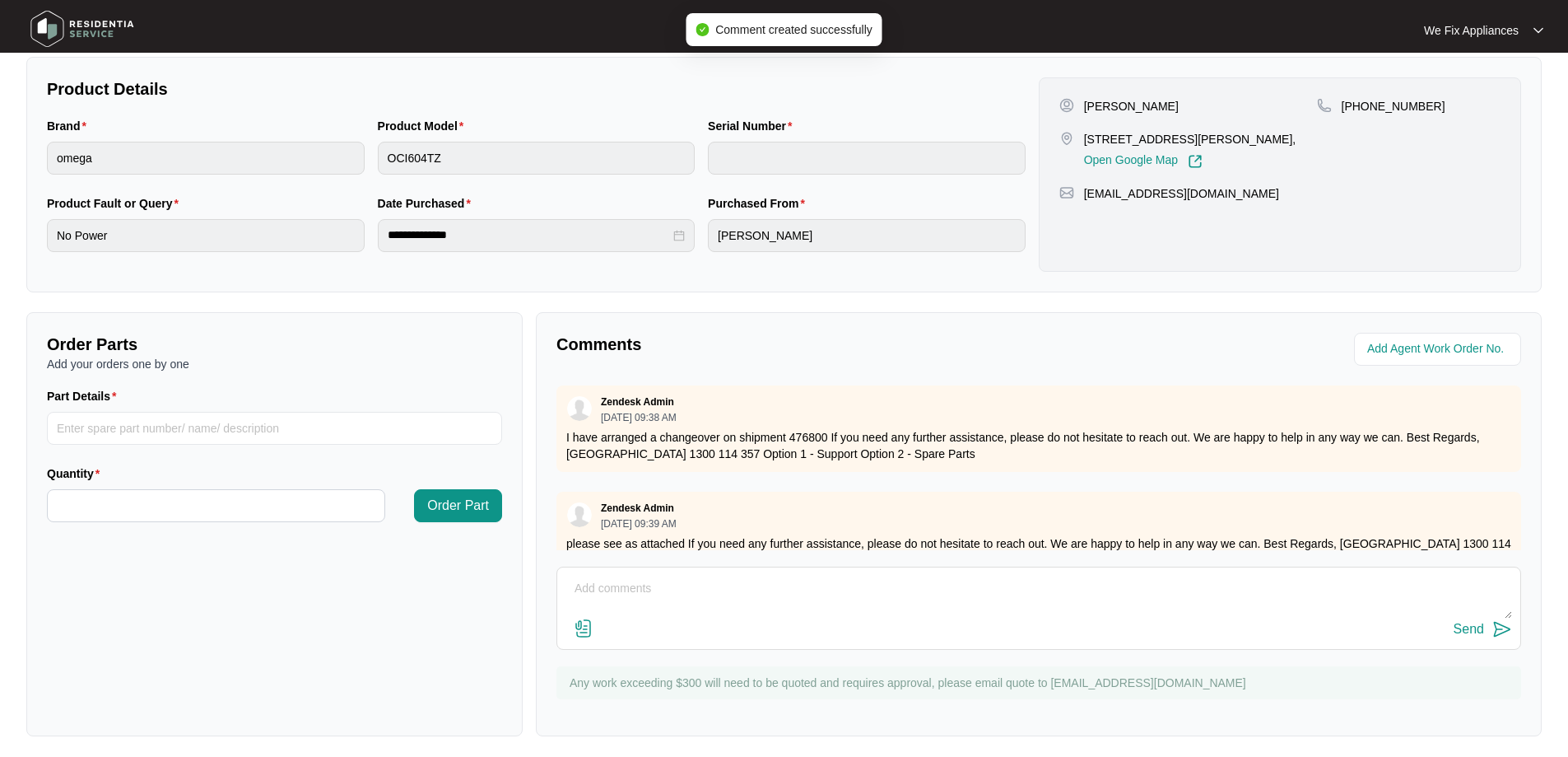
click at [80, 33] on img at bounding box center [82, 29] width 115 height 49
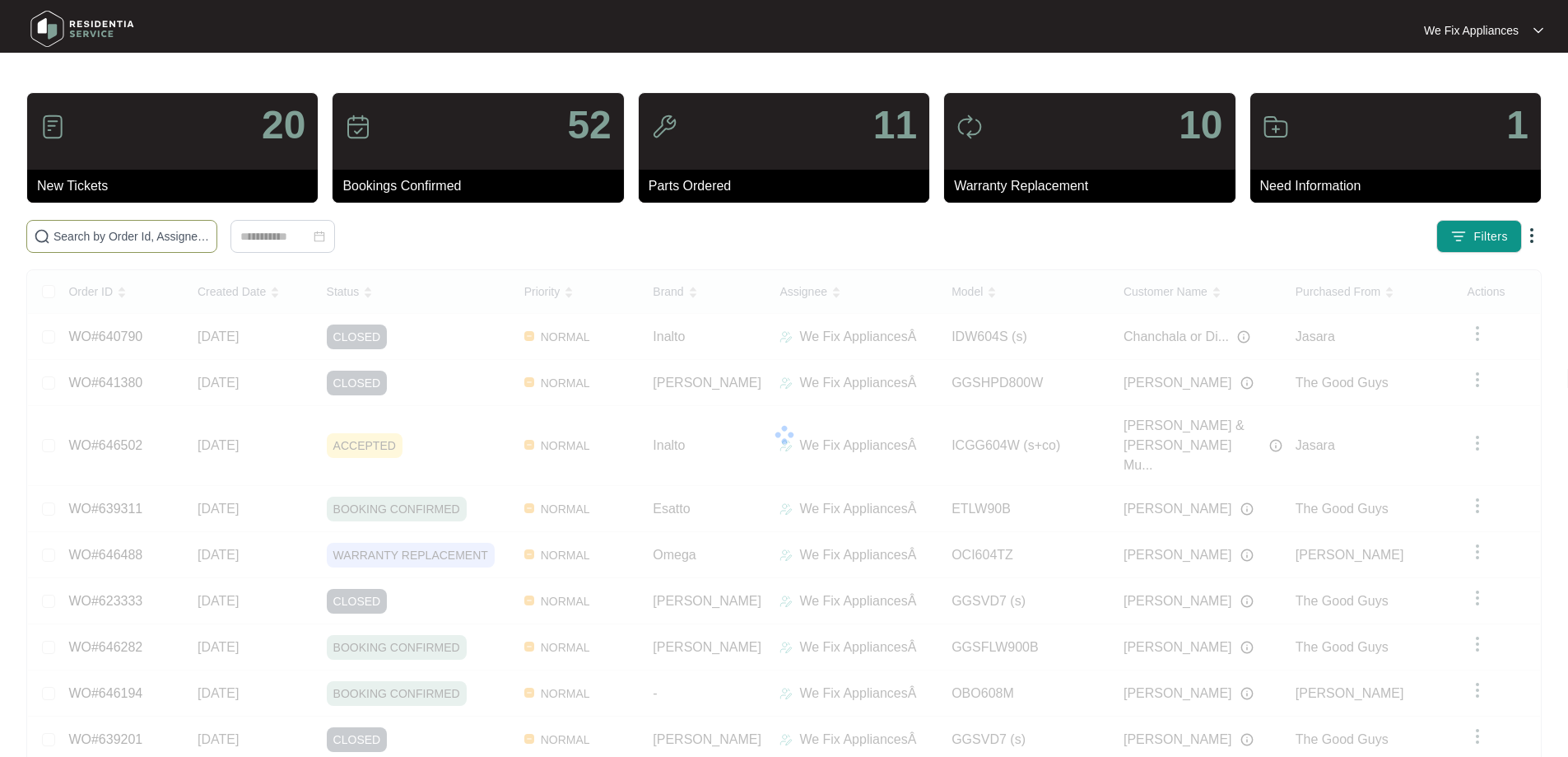
paste input "646502"
type input "646502"
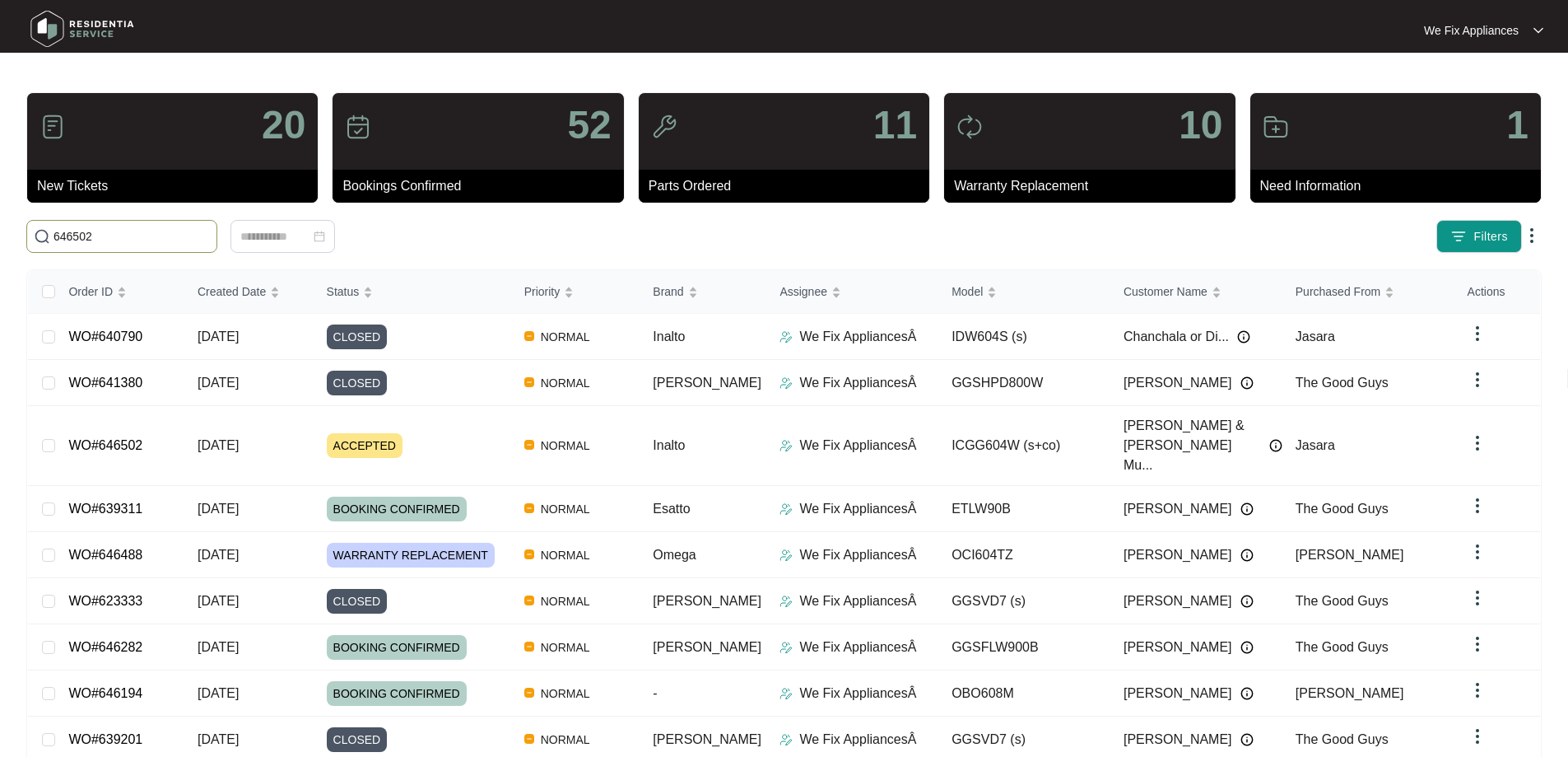
drag, startPoint x: 115, startPoint y: 234, endPoint x: 0, endPoint y: 204, distance: 118.8
click at [0, 204] on main "20 New Tickets 52 Bookings Confirmed 11 Parts Ordered 10 Warranty Replacement 1…" at bounding box center [784, 444] width 1568 height 888
paste input "646502"
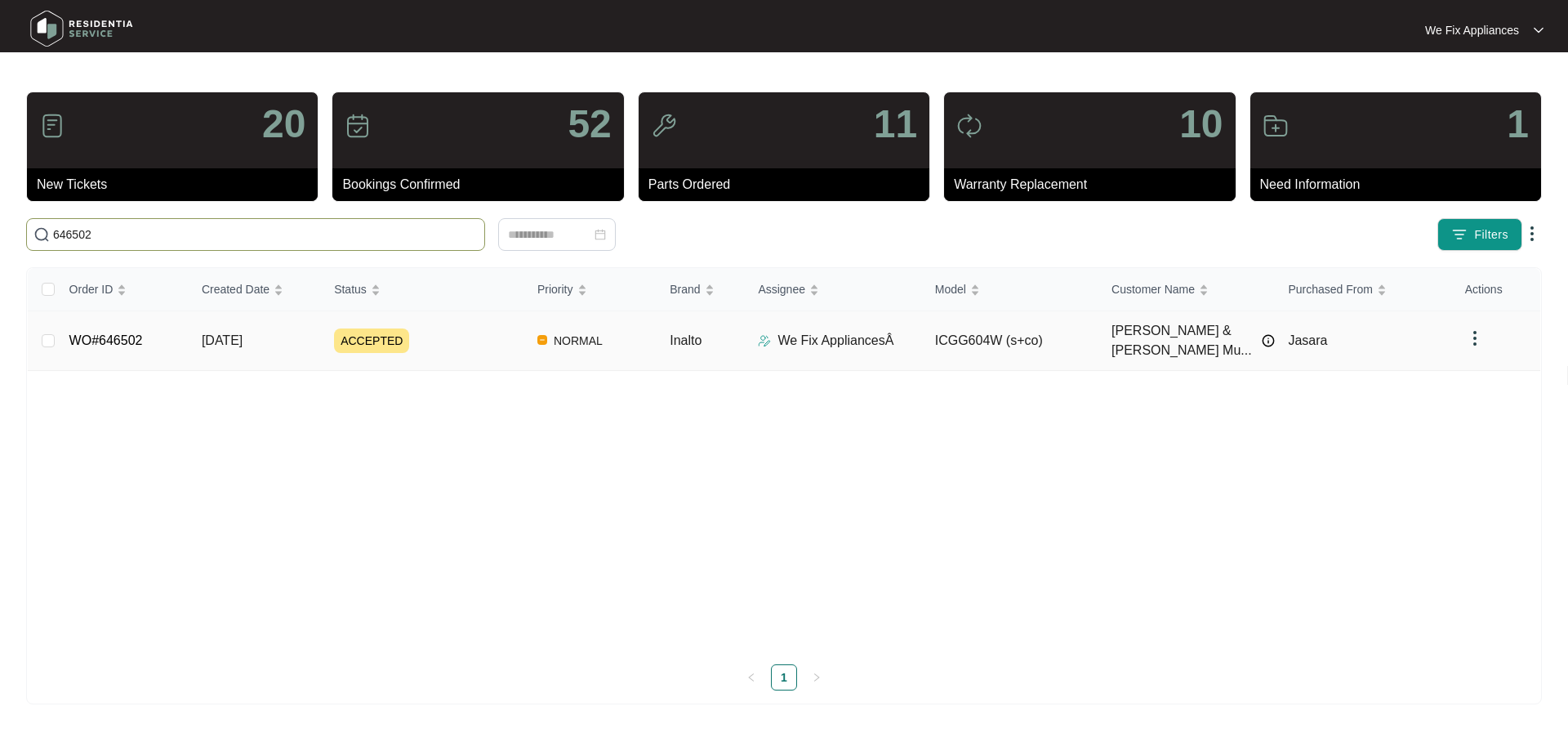
type input "646502"
click at [98, 344] on td "WO#646502" at bounding box center [122, 340] width 132 height 59
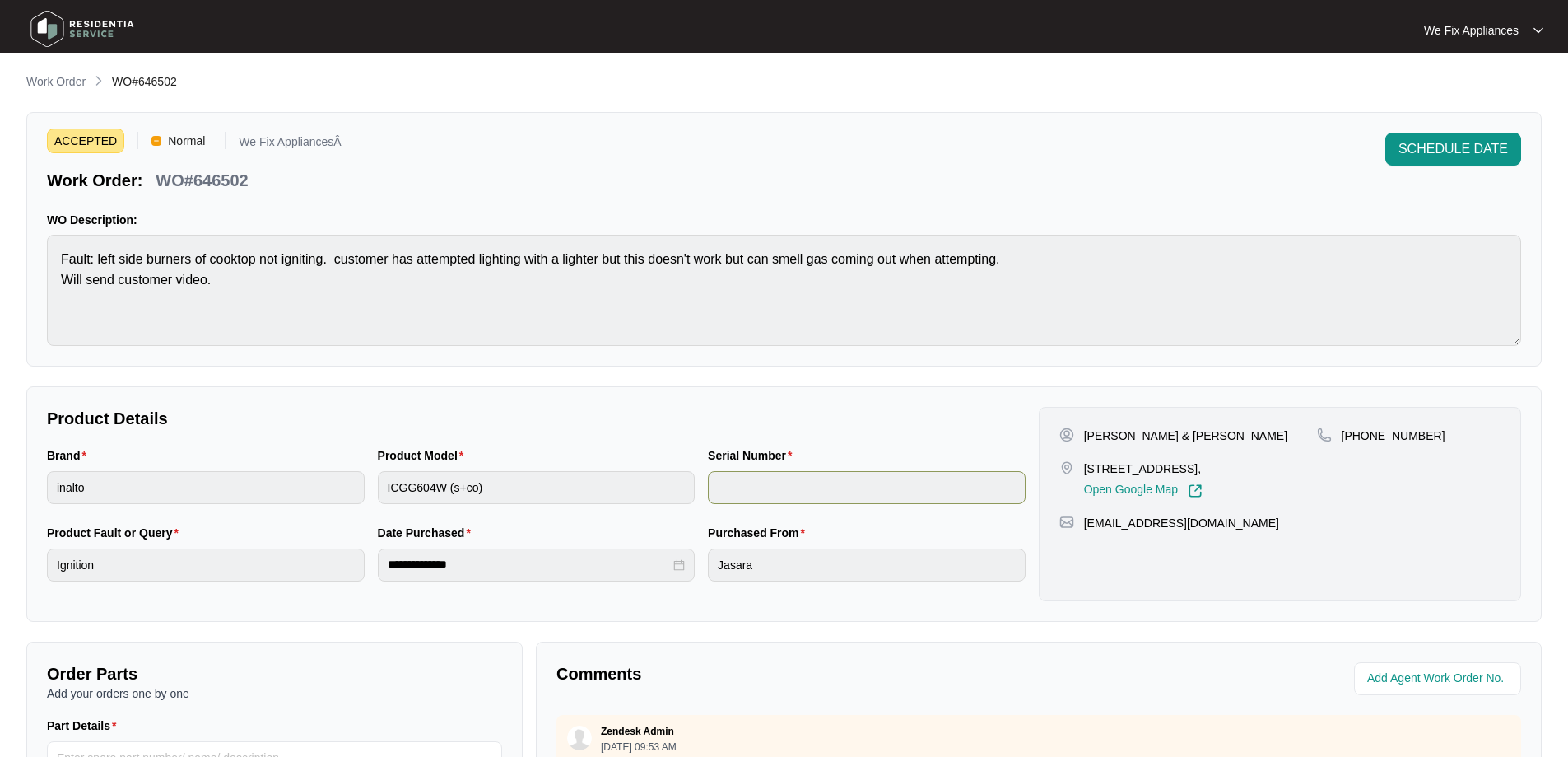
scroll to position [336, 0]
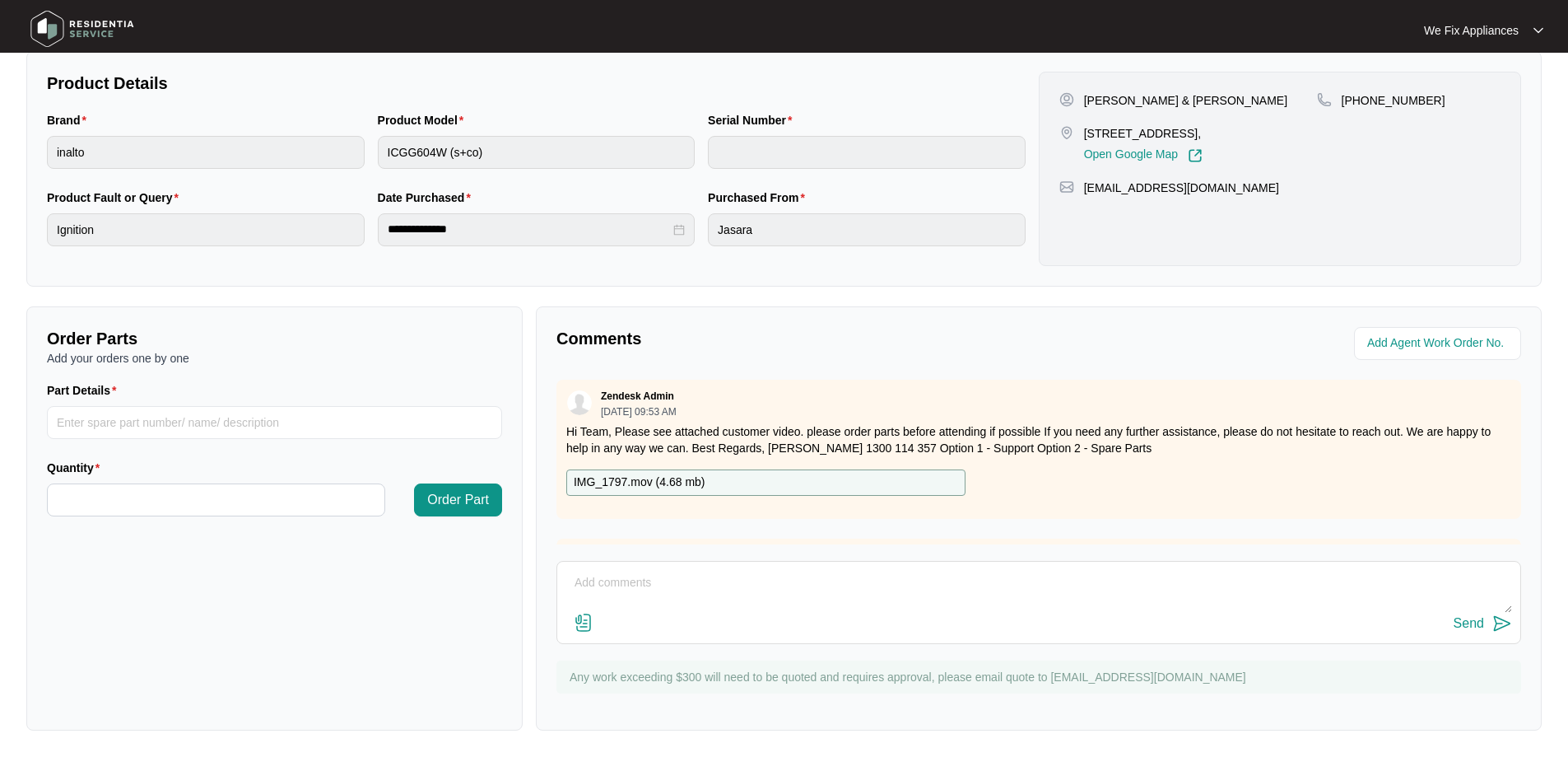
click at [759, 582] on textarea at bounding box center [1039, 592] width 947 height 43
type textarea "L"
type textarea "h"
type textarea "Hi guys, left message for customer to call back thank you."
click at [1469, 617] on div "Send" at bounding box center [1469, 623] width 30 height 15
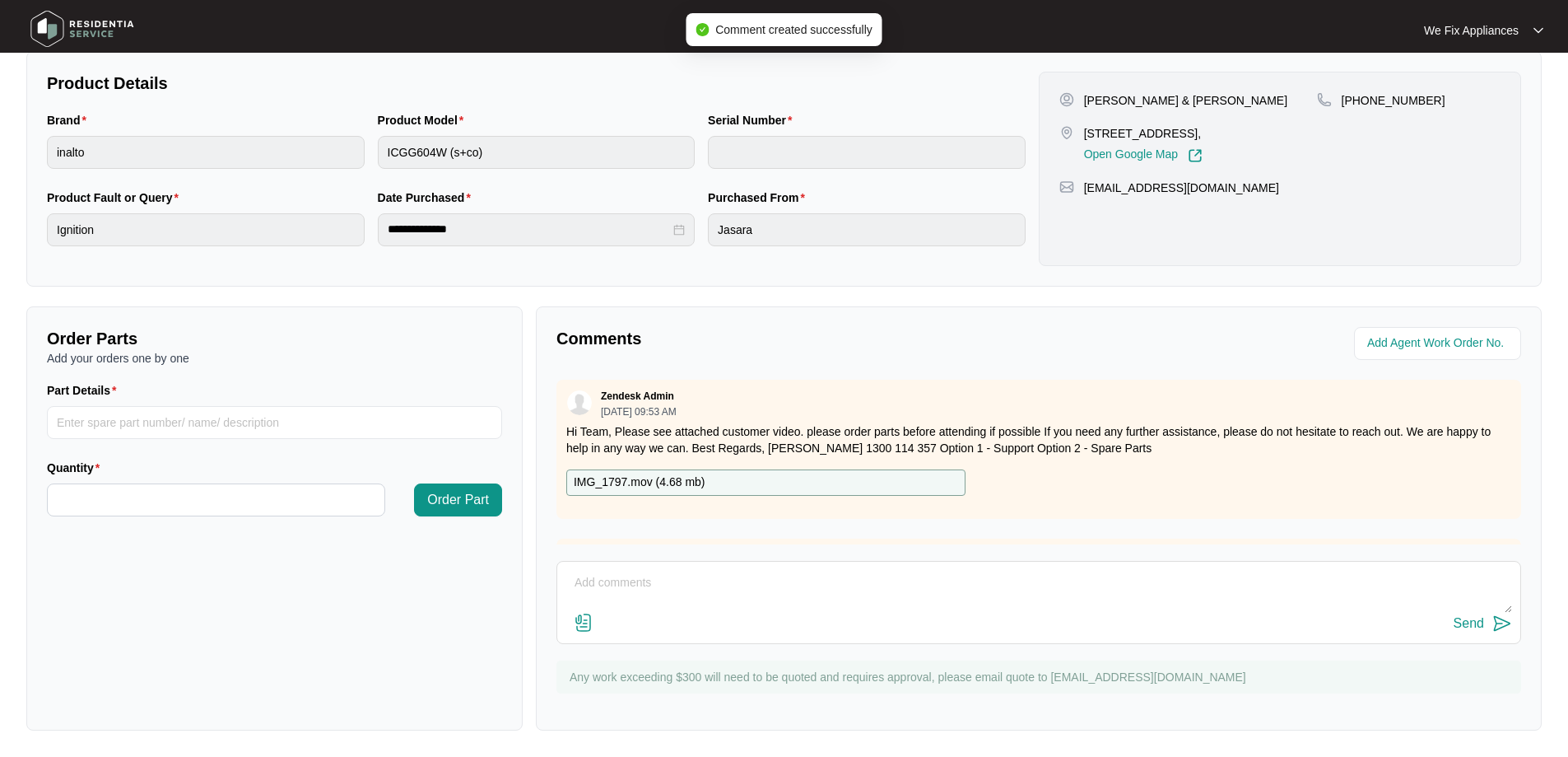
click at [84, 22] on img at bounding box center [82, 29] width 115 height 49
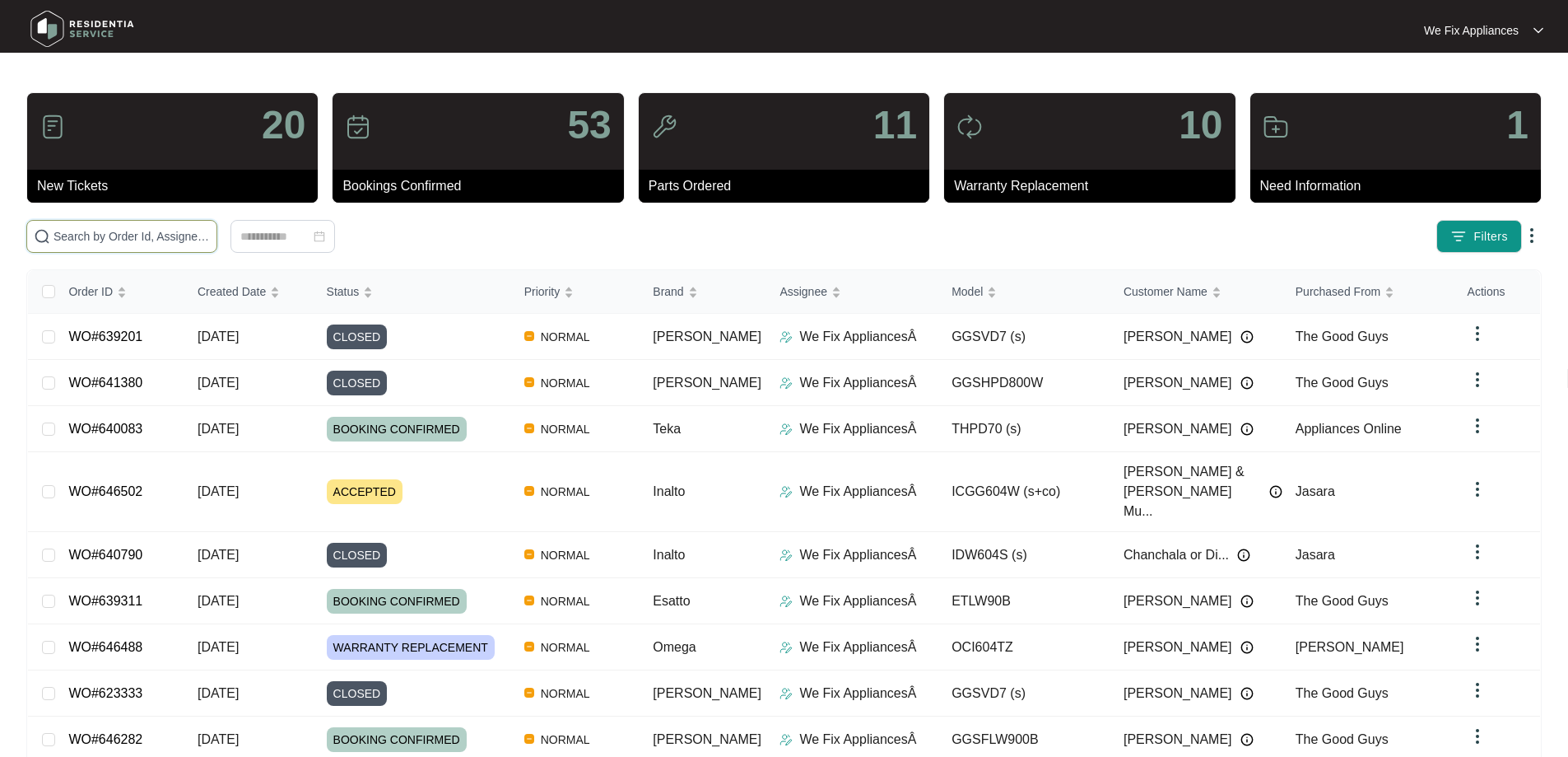
drag, startPoint x: 152, startPoint y: 226, endPoint x: 106, endPoint y: 235, distance: 46.9
paste input "646502"
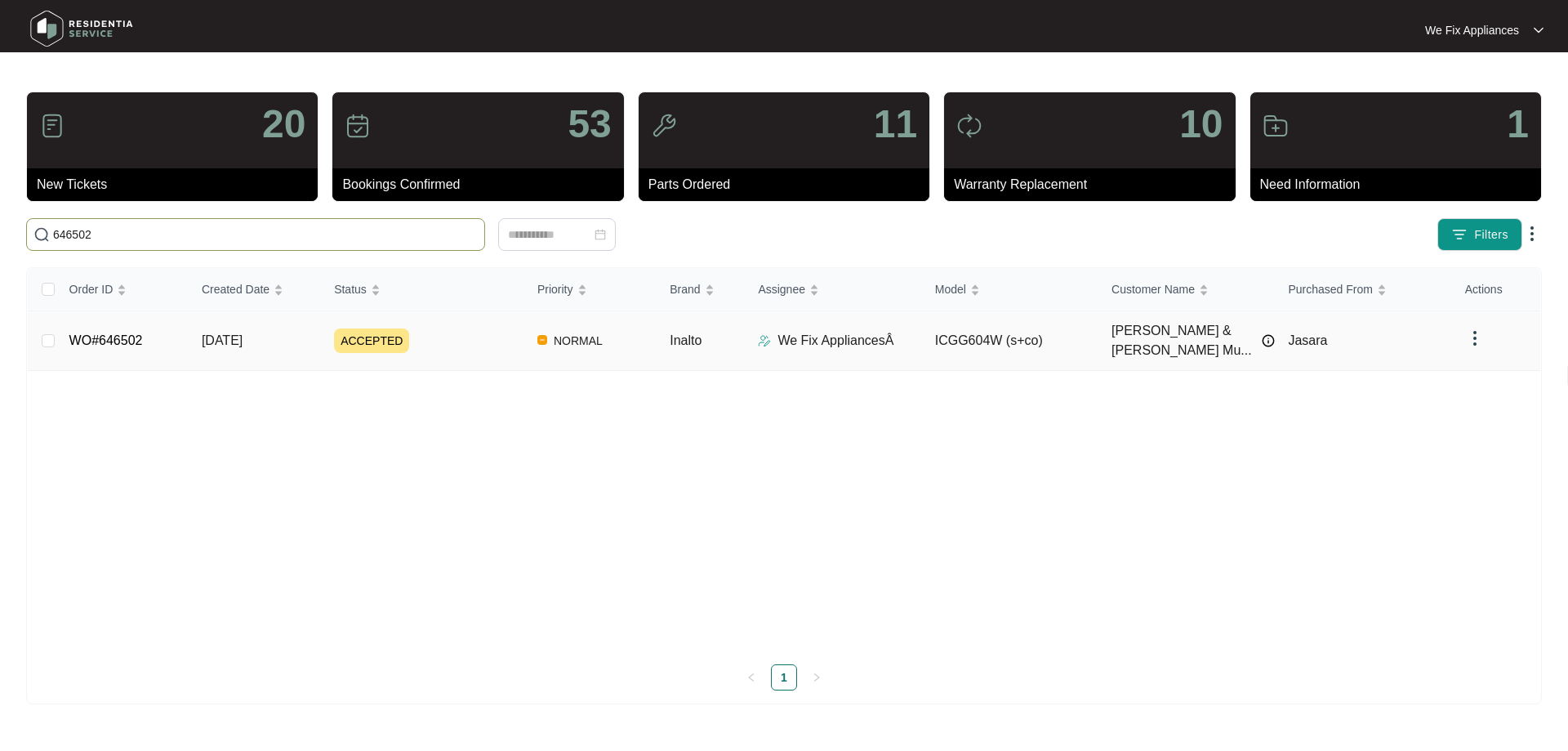
type input "646502"
click at [109, 340] on link "WO#646502" at bounding box center [105, 340] width 74 height 14
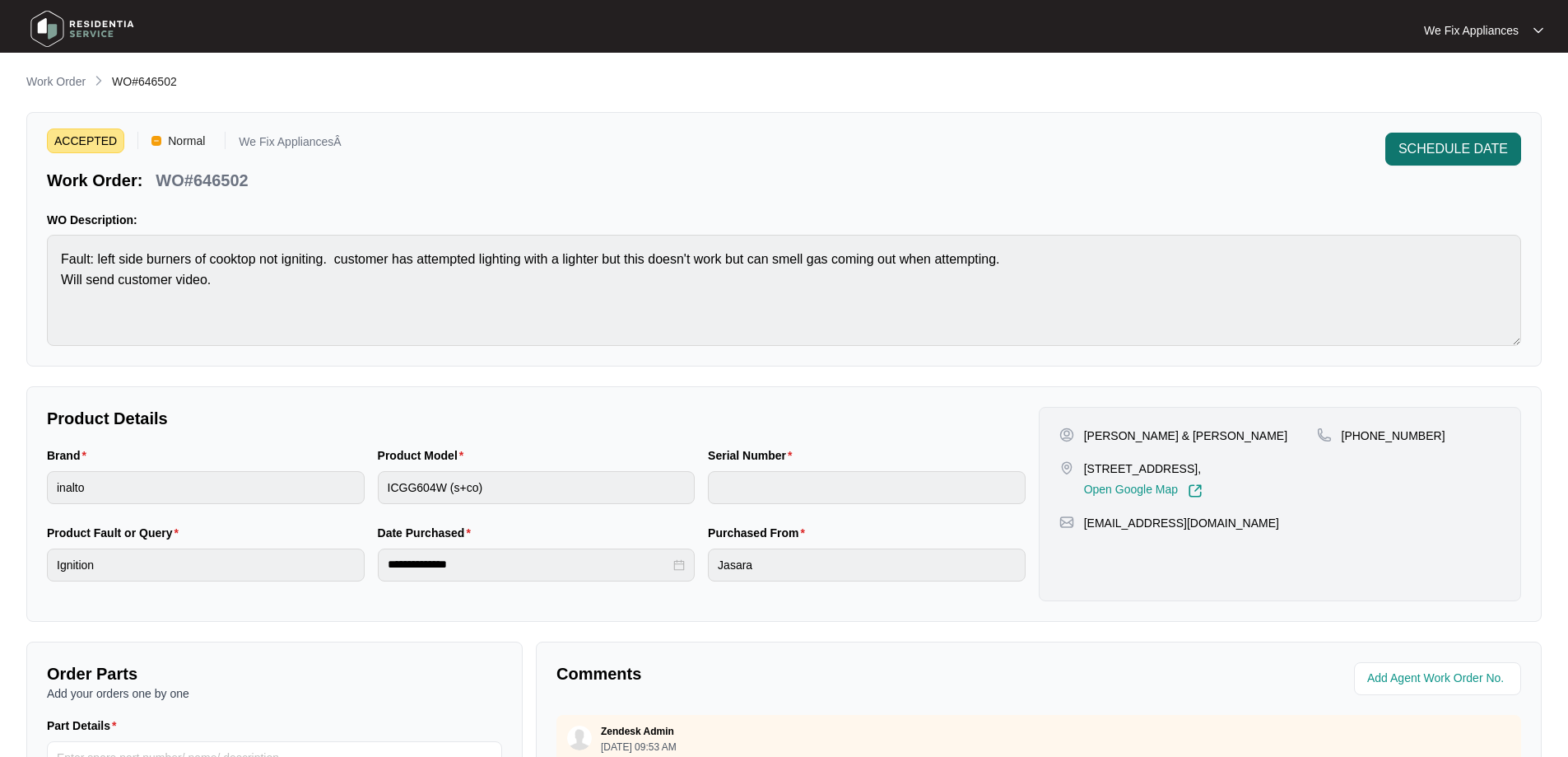
click at [1481, 142] on span "SCHEDULE DATE" at bounding box center [1453, 149] width 110 height 20
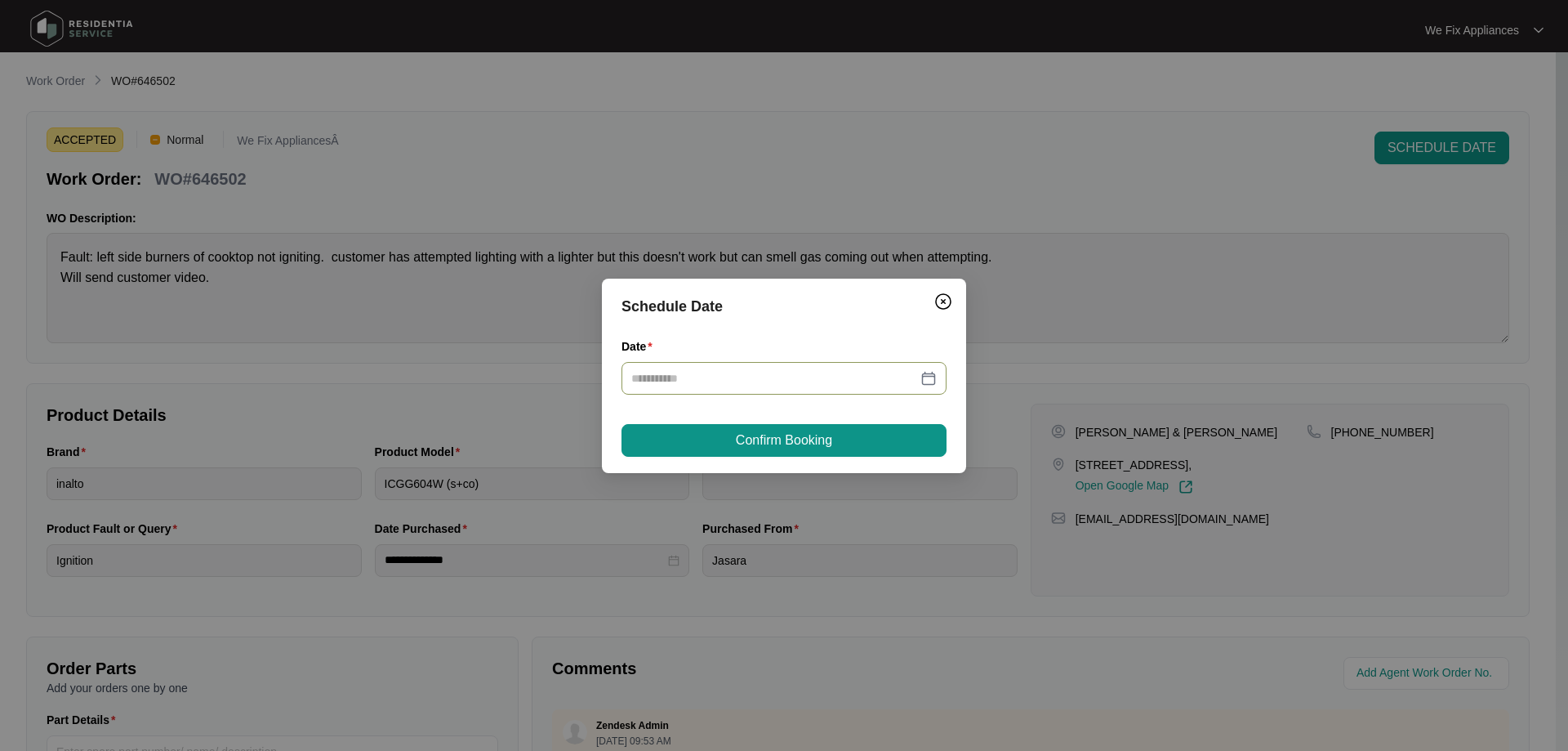
click at [857, 372] on input "Date" at bounding box center [774, 378] width 285 height 18
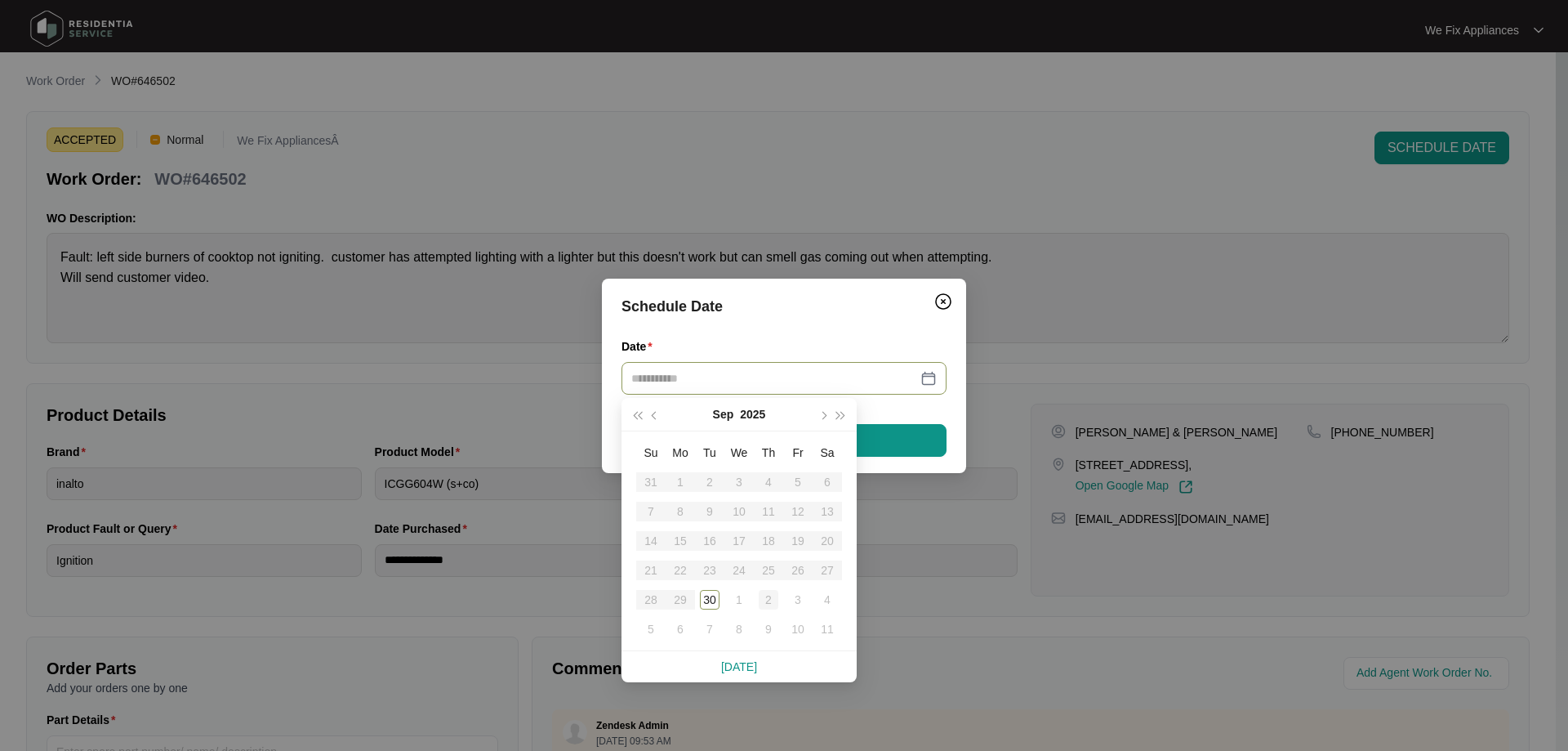
type input "**********"
click at [761, 602] on div "2" at bounding box center [768, 599] width 20 height 20
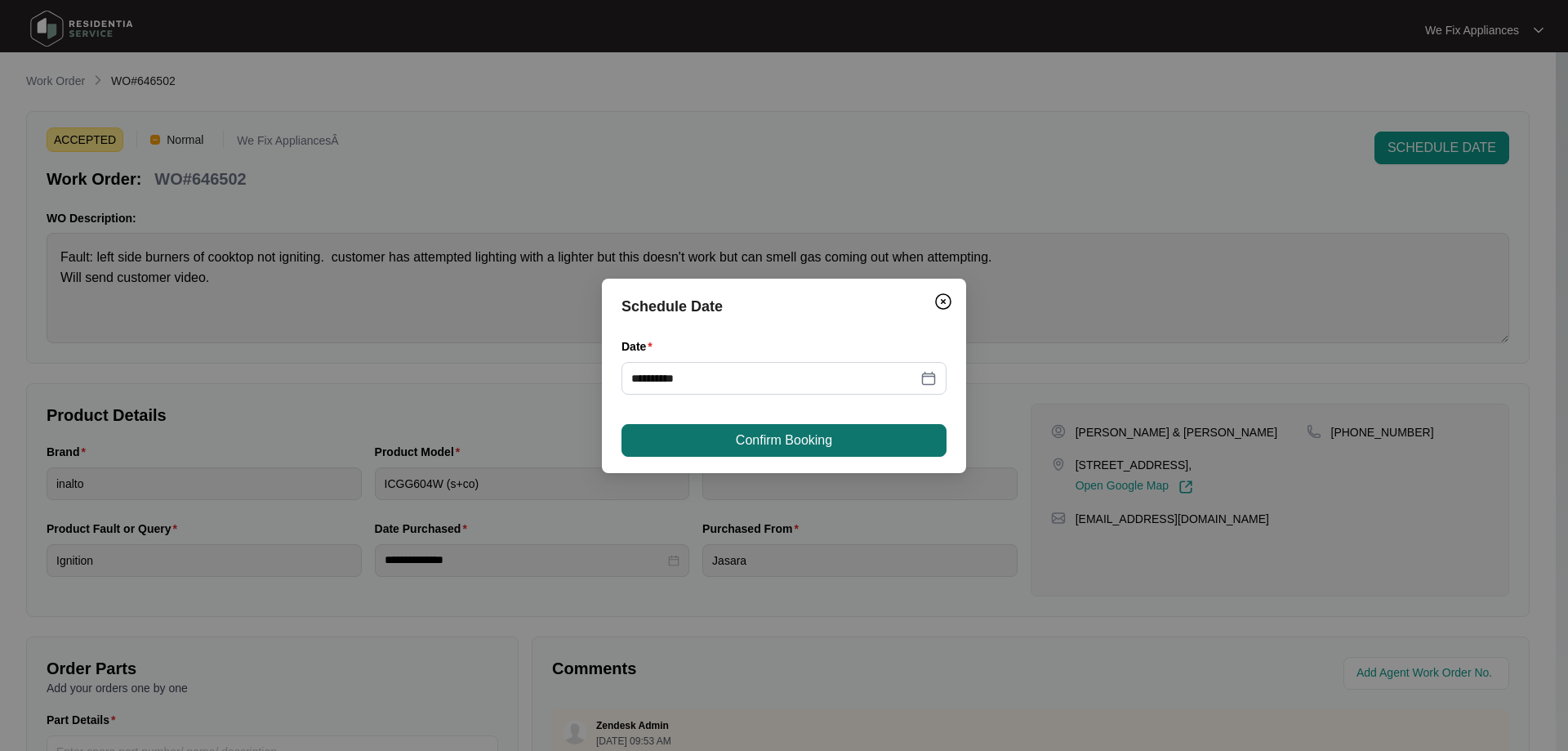
drag, startPoint x: 795, startPoint y: 459, endPoint x: 823, endPoint y: 434, distance: 37.5
click at [795, 458] on div "**********" at bounding box center [784, 375] width 364 height 194
click at [824, 424] on button "Confirm Booking" at bounding box center [784, 440] width 325 height 33
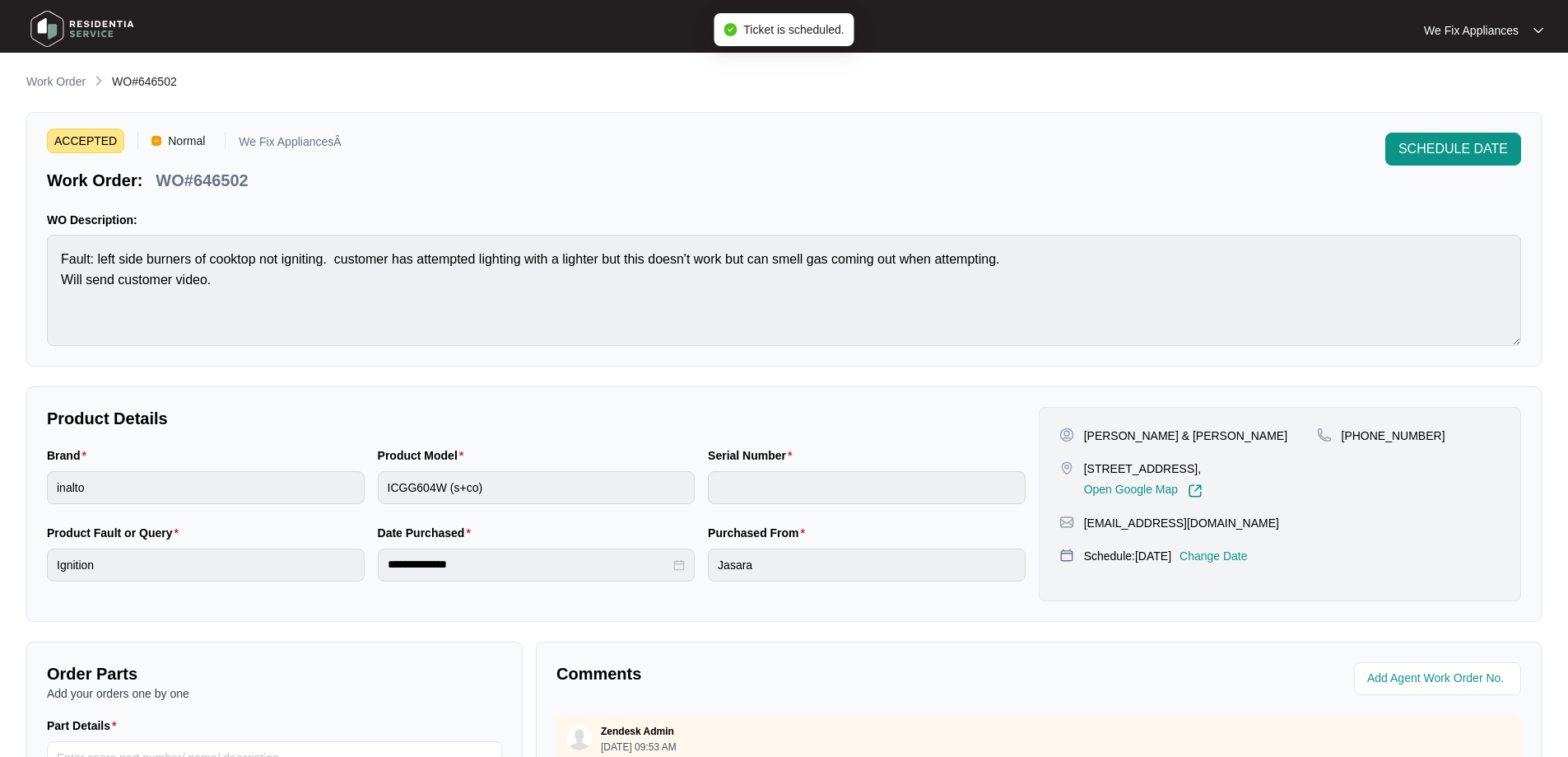
click at [70, 21] on img at bounding box center [82, 29] width 115 height 49
